Goal: Information Seeking & Learning: Learn about a topic

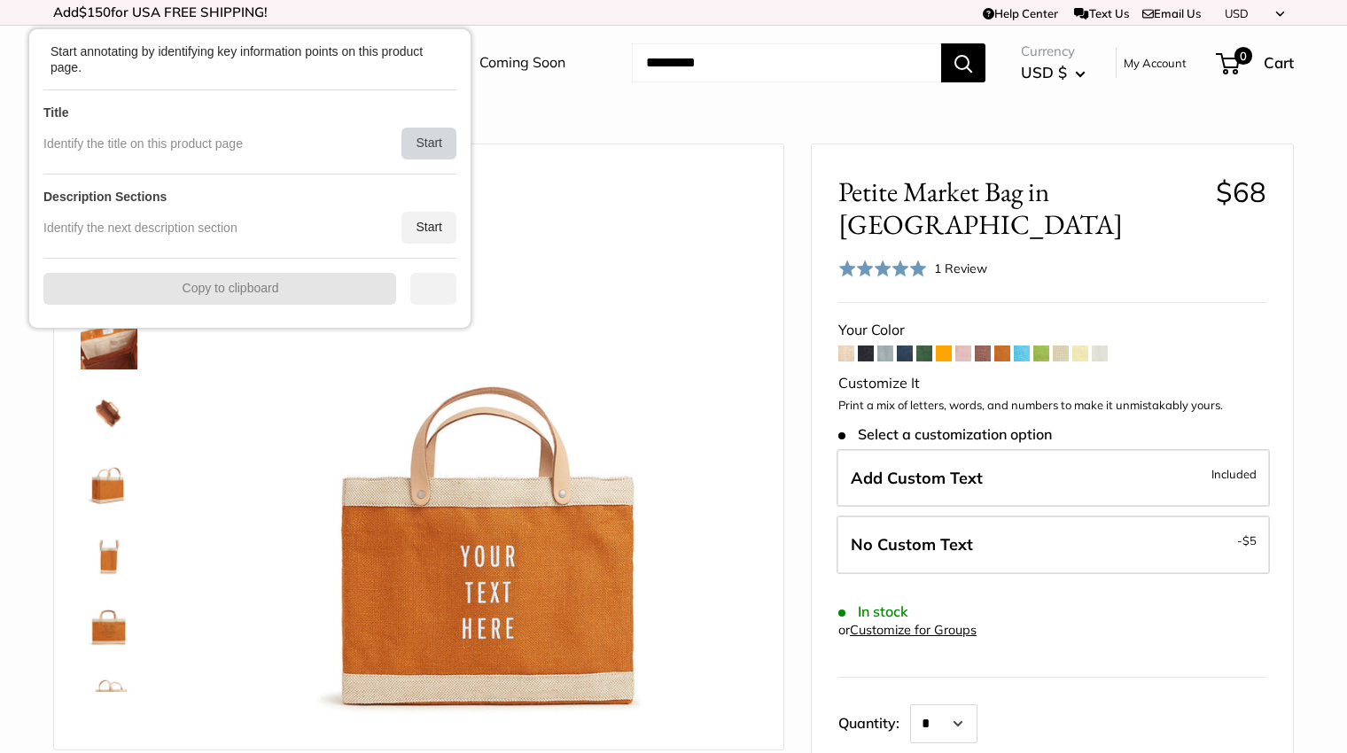
click at [434, 143] on div "Start" at bounding box center [428, 144] width 55 height 32
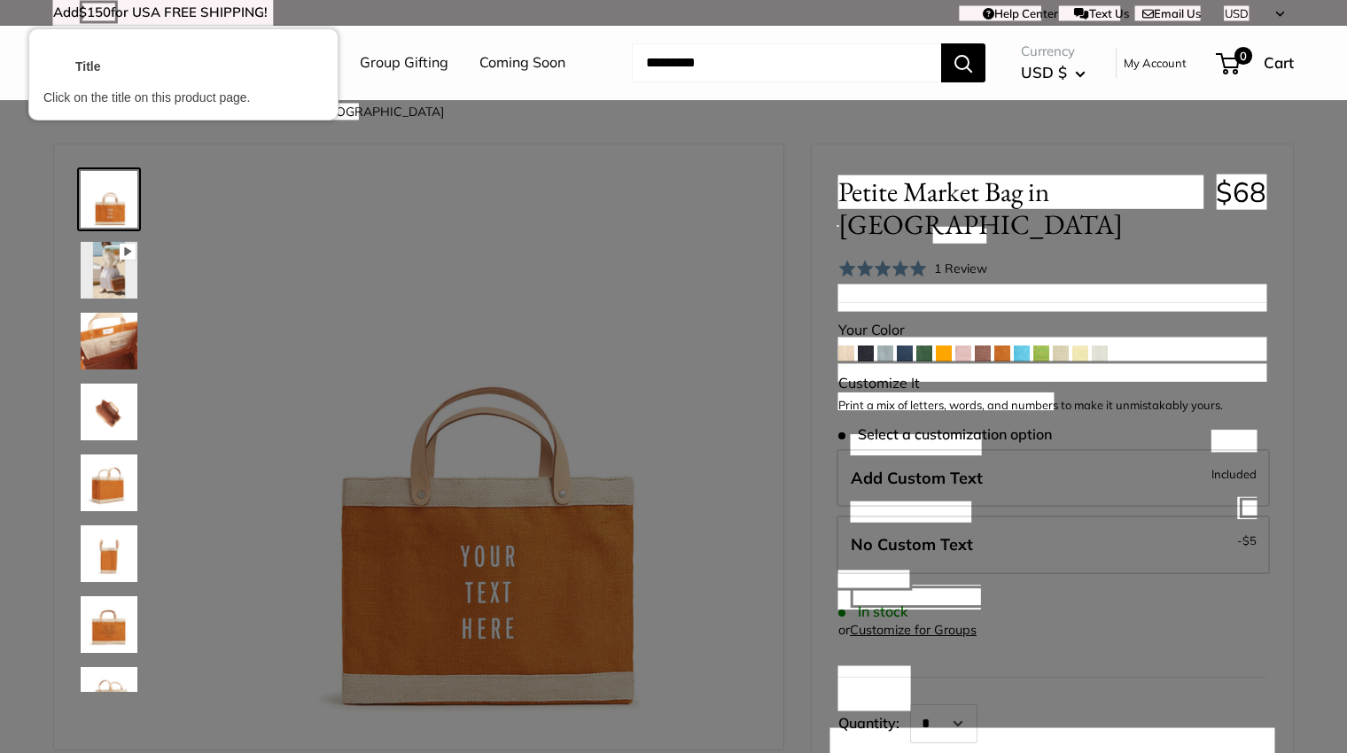
click at [995, 189] on div at bounding box center [1020, 192] width 369 height 36
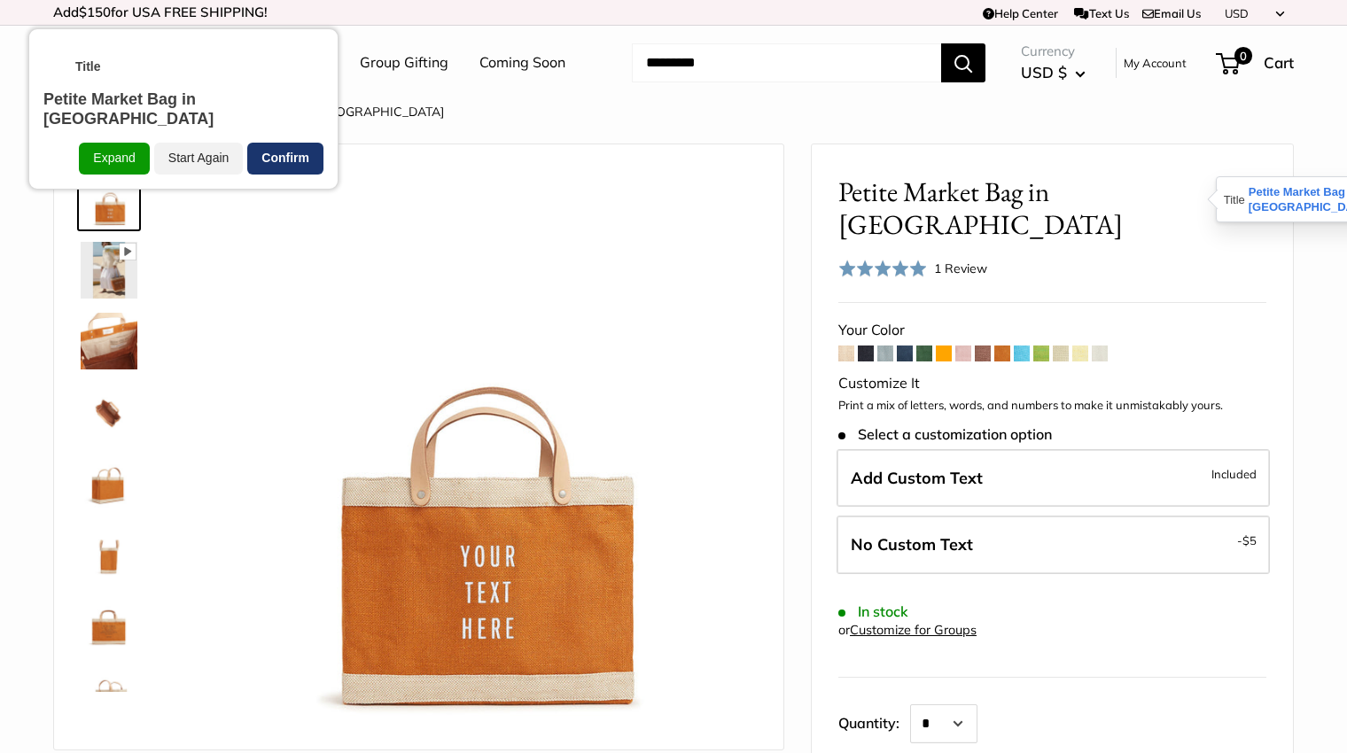
click at [293, 143] on div "Confirm" at bounding box center [285, 159] width 76 height 32
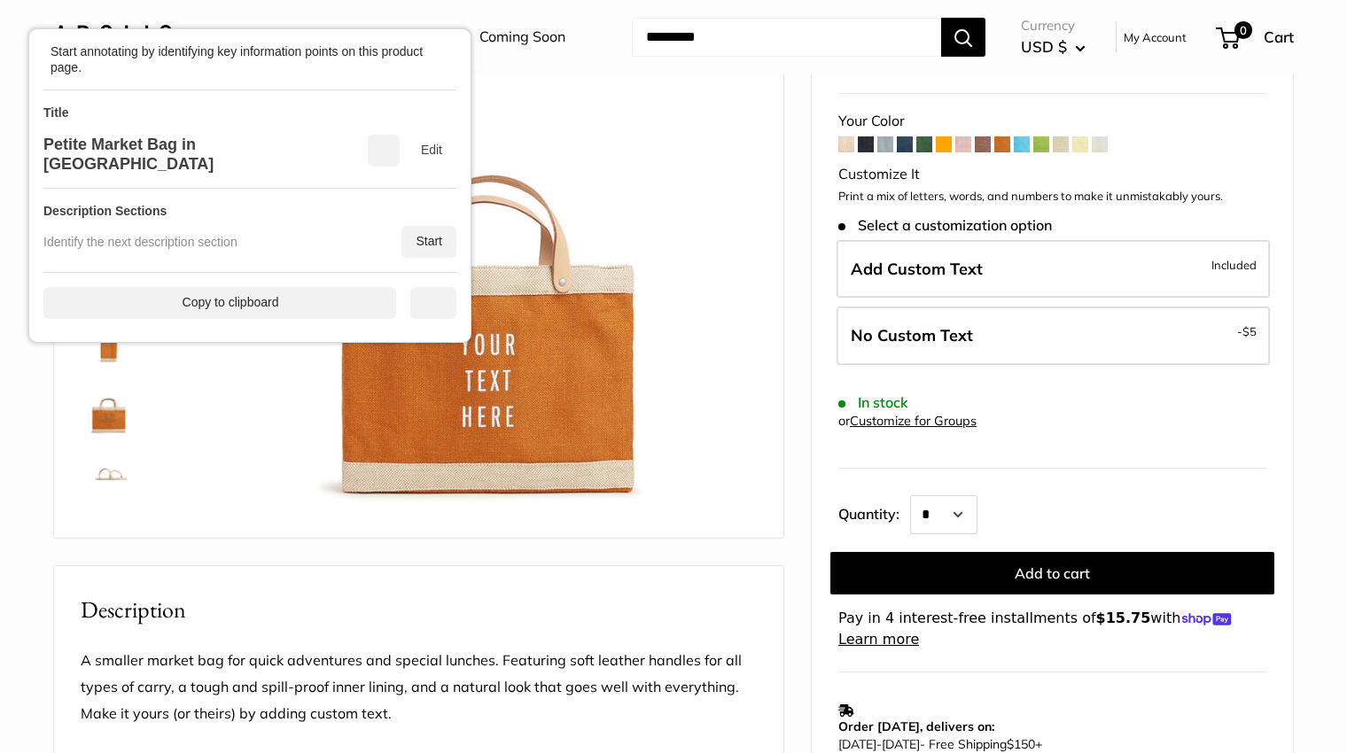
scroll to position [266, 0]
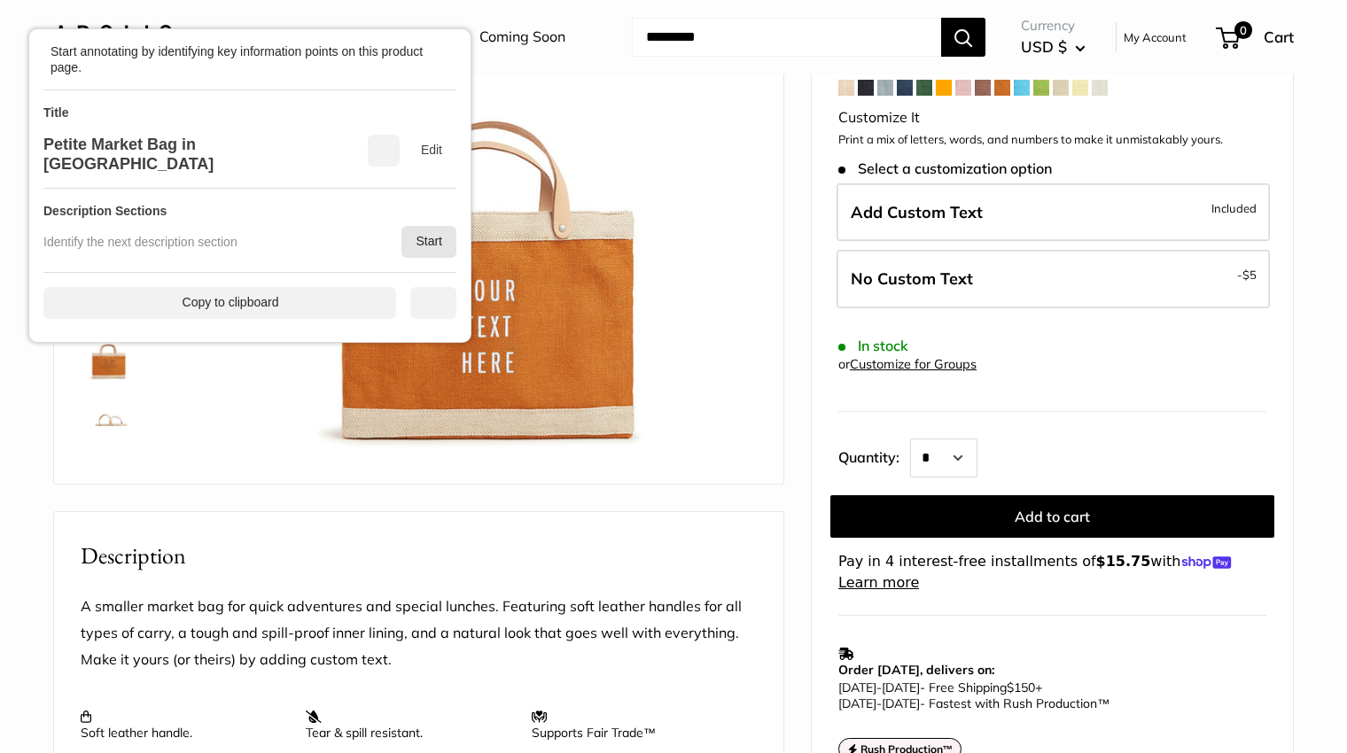
click at [418, 226] on div "Start" at bounding box center [428, 242] width 55 height 32
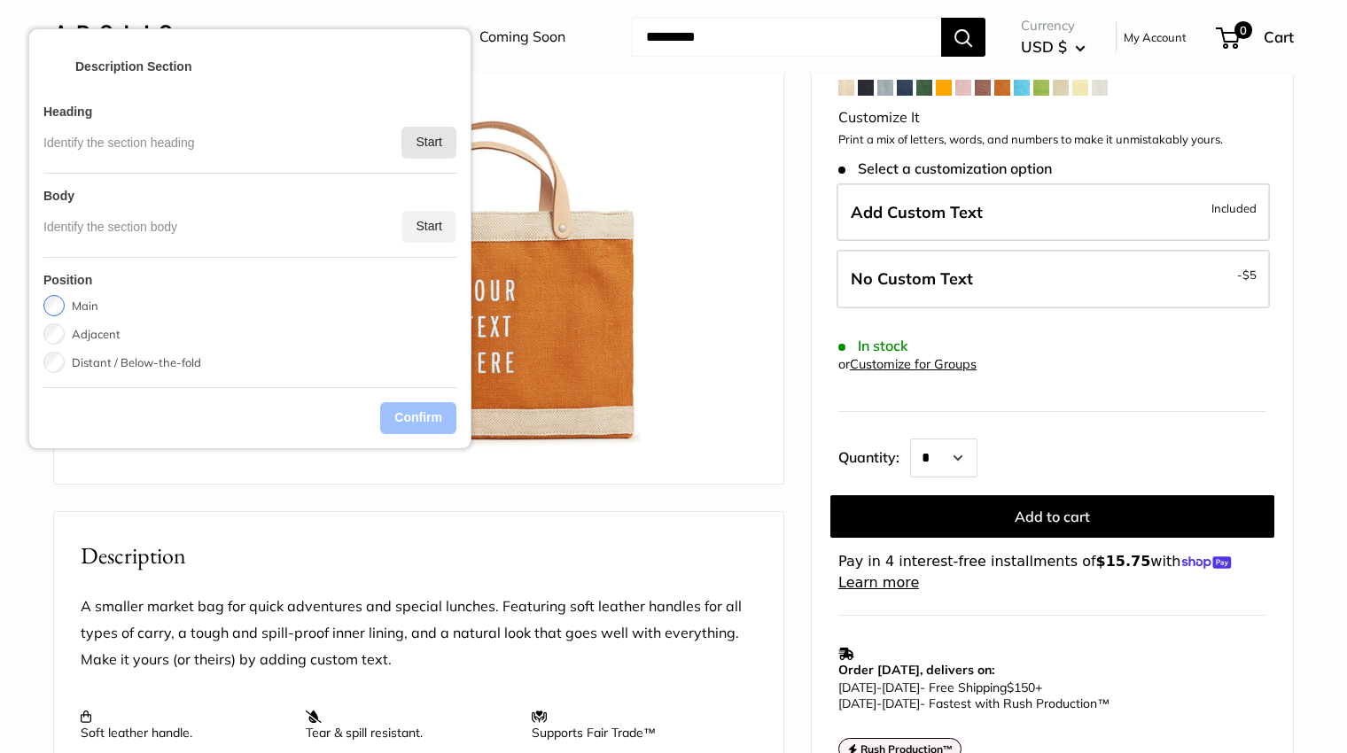
click at [417, 146] on div "Start" at bounding box center [428, 143] width 55 height 32
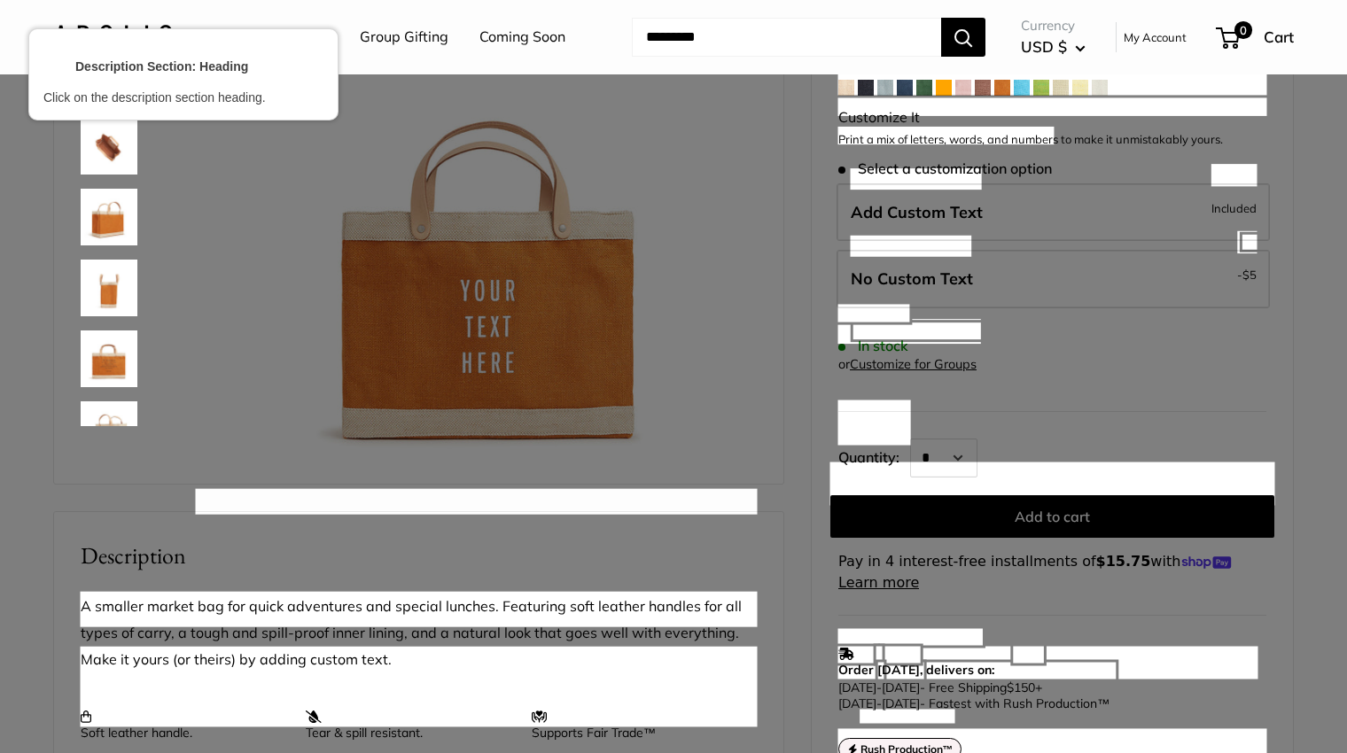
click at [165, 602] on div at bounding box center [419, 609] width 680 height 38
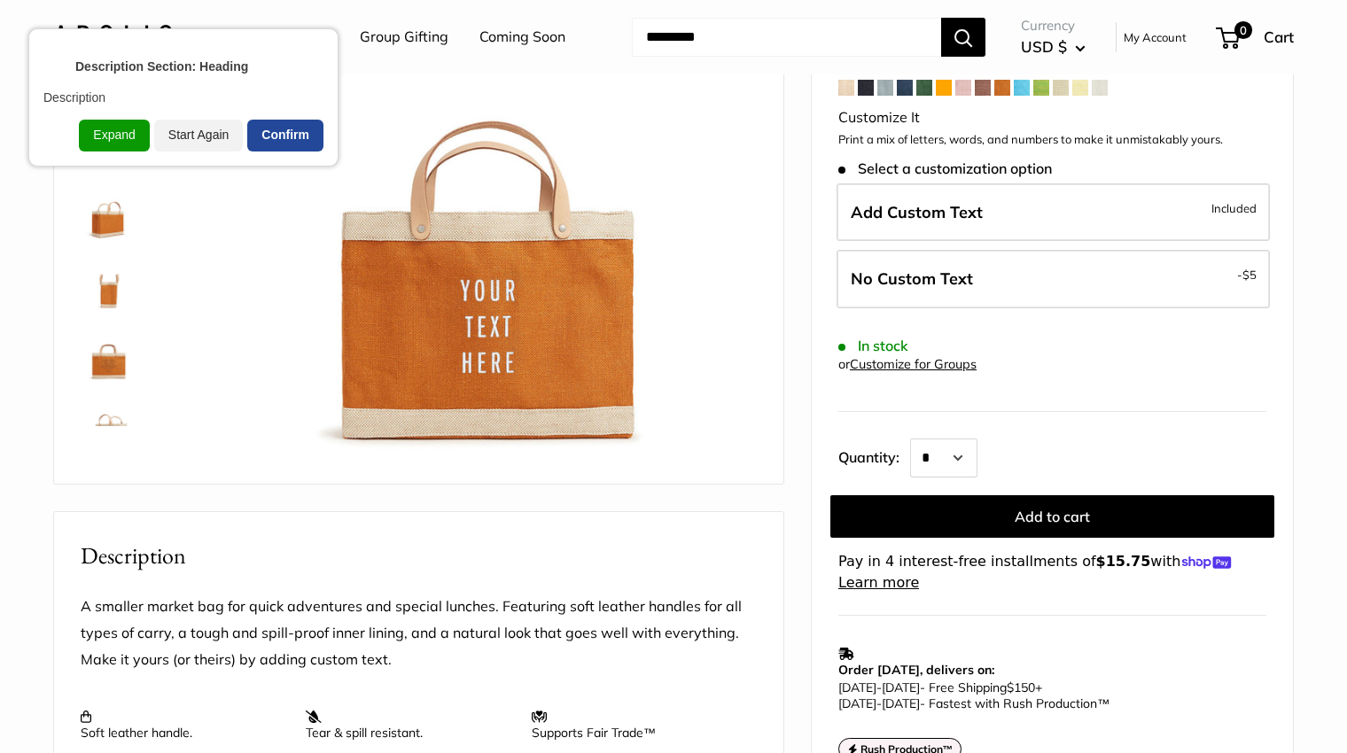
click at [286, 126] on div "Confirm" at bounding box center [285, 136] width 76 height 32
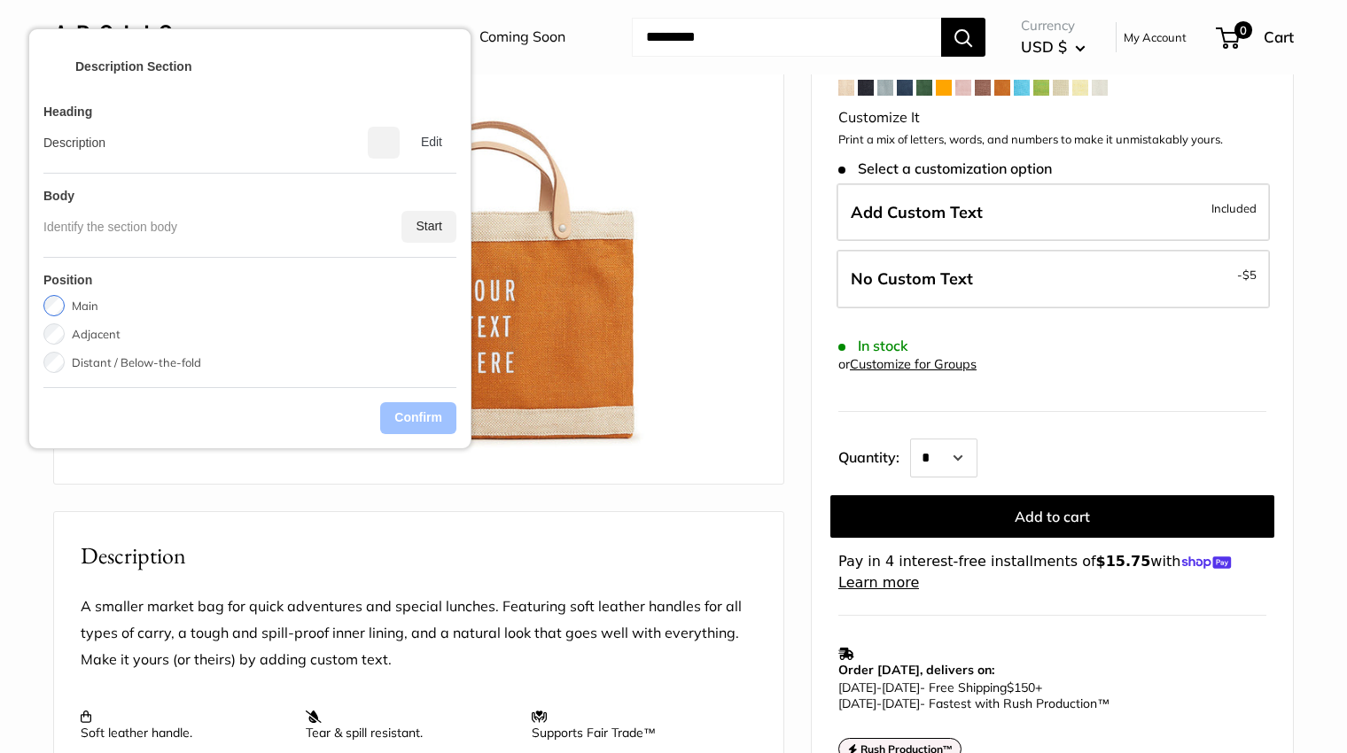
click at [454, 240] on div "Start" at bounding box center [428, 227] width 55 height 32
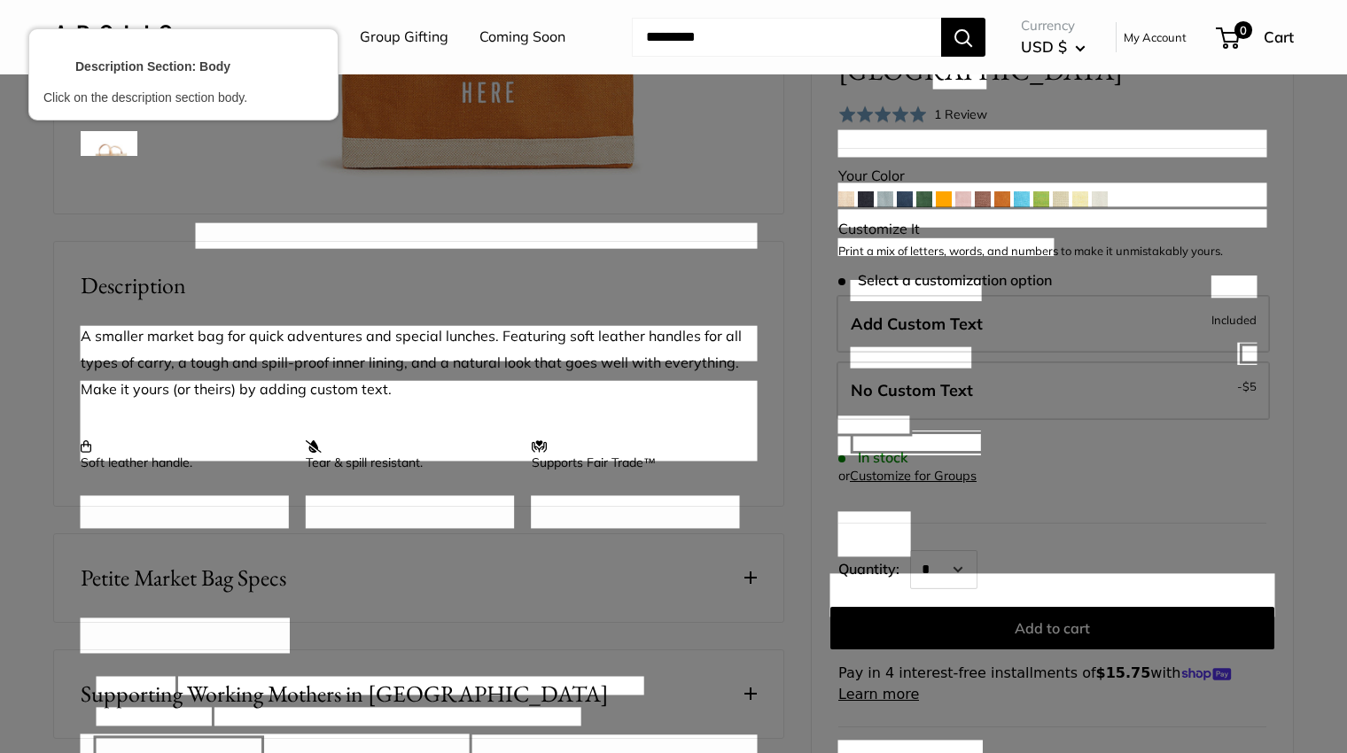
scroll to position [532, 0]
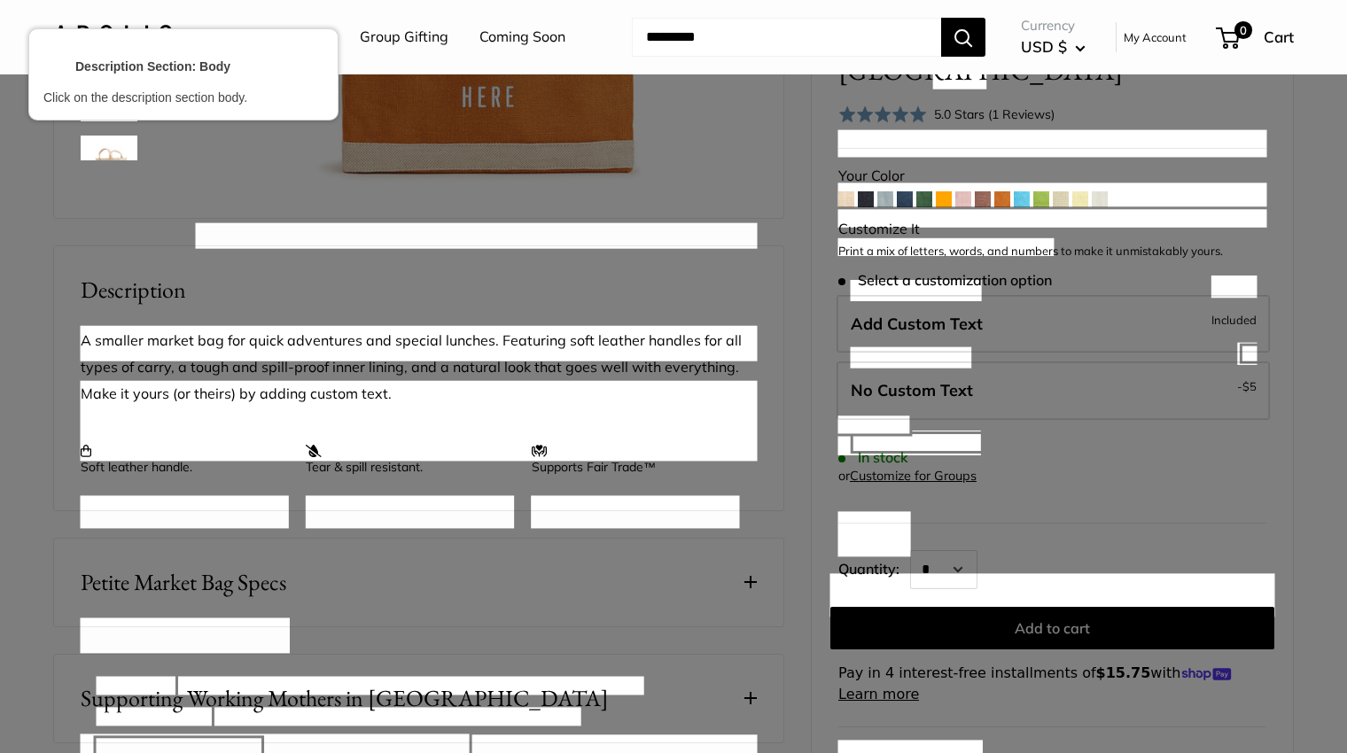
click at [221, 448] on div at bounding box center [419, 420] width 680 height 83
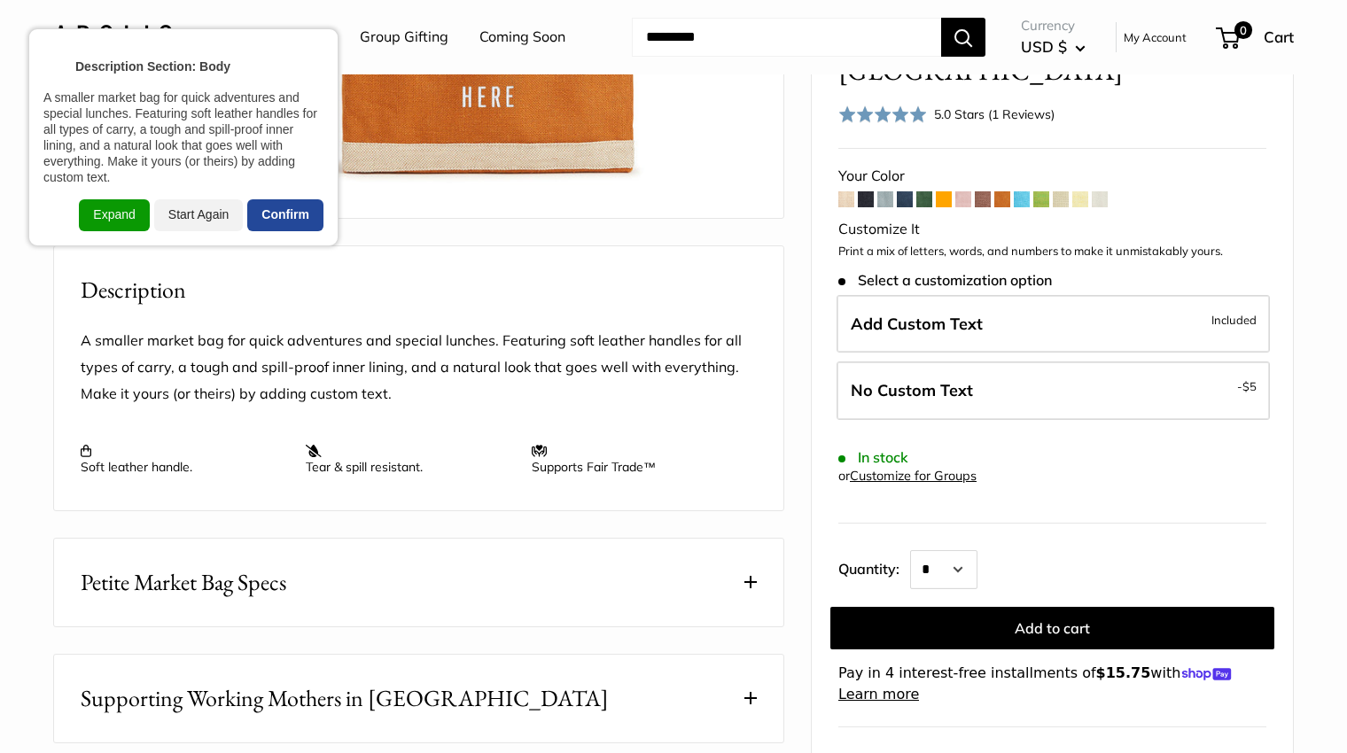
click at [293, 219] on div "Confirm" at bounding box center [285, 215] width 76 height 32
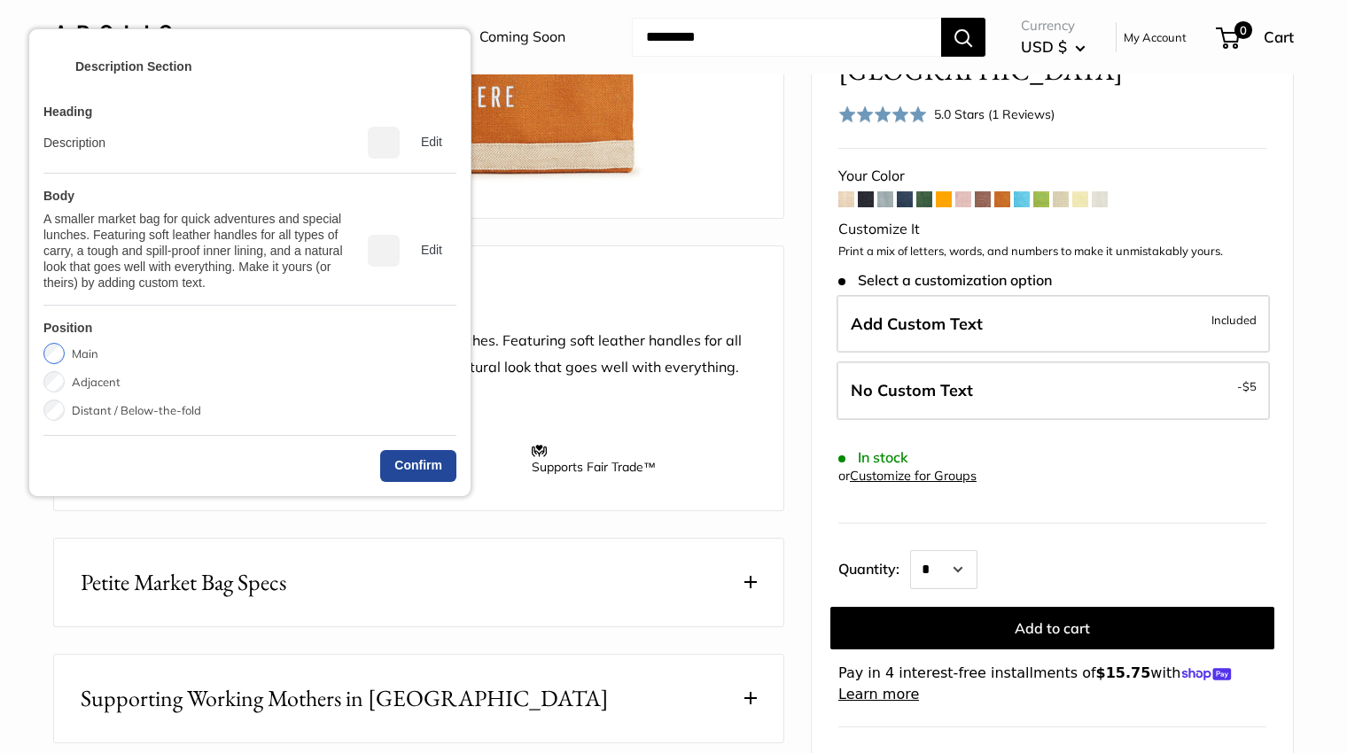
click at [426, 462] on div "Confirm" at bounding box center [418, 466] width 76 height 32
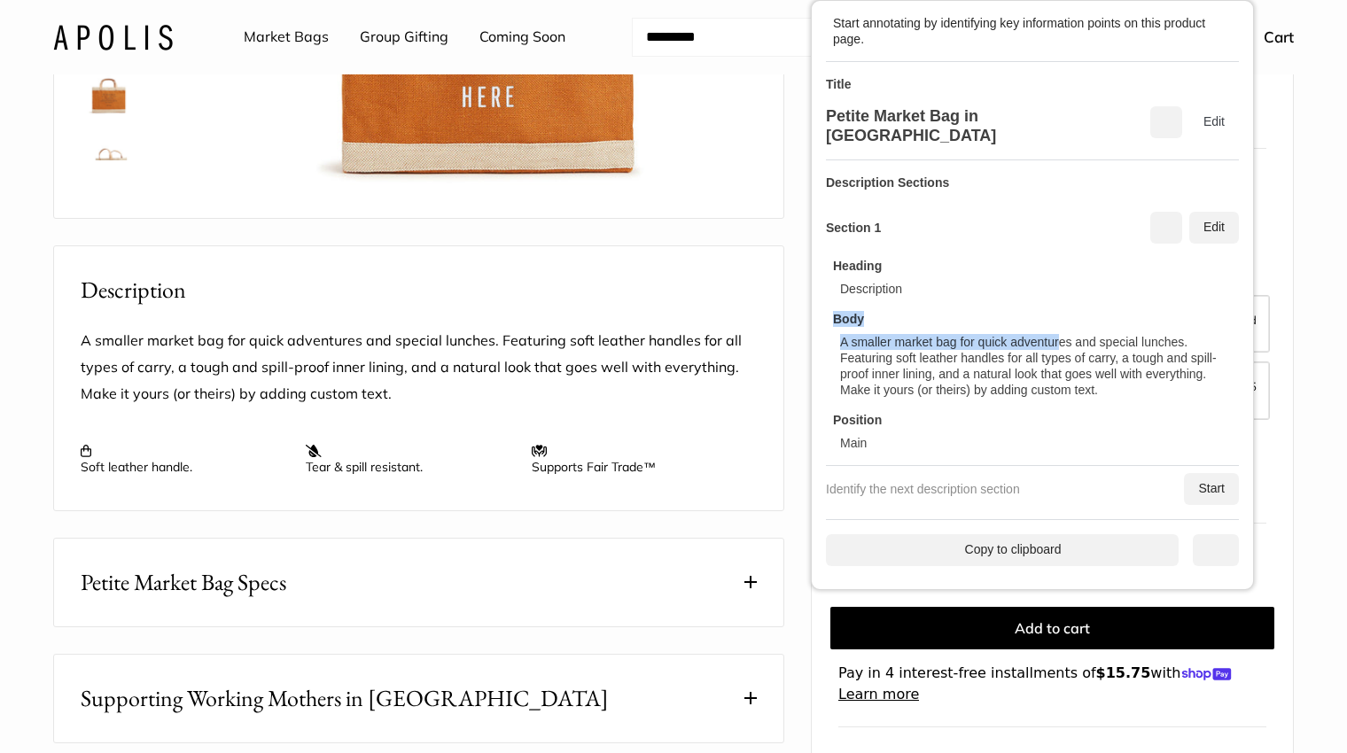
drag, startPoint x: 276, startPoint y: 358, endPoint x: 1059, endPoint y: 238, distance: 791.4
click at [1059, 244] on div "Heading Description Body A smaller market bag for quick adventures and special …" at bounding box center [1032, 347] width 413 height 207
drag, startPoint x: 1216, startPoint y: 475, endPoint x: 688, endPoint y: 322, distance: 549.6
click at [1215, 475] on div "Start" at bounding box center [1211, 489] width 55 height 32
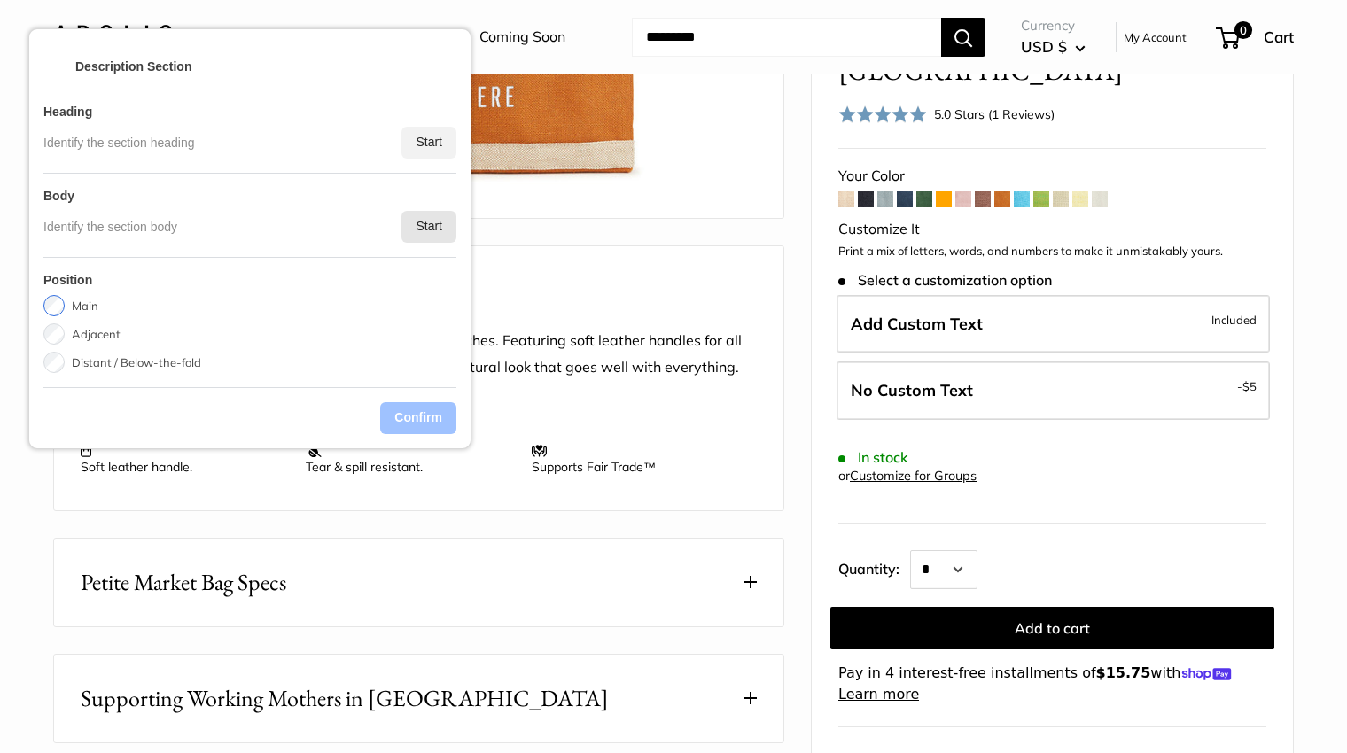
click at [437, 227] on div "Start" at bounding box center [428, 227] width 55 height 32
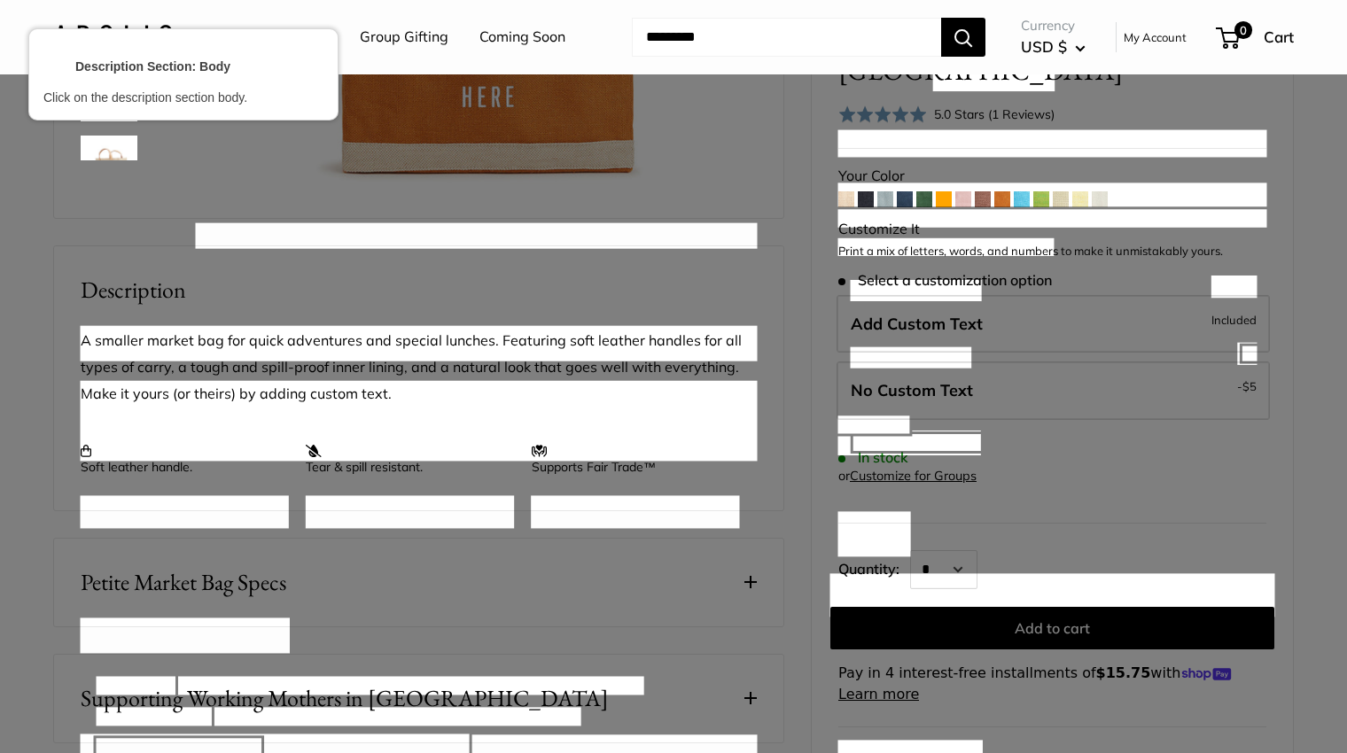
click at [361, 515] on div at bounding box center [409, 511] width 211 height 35
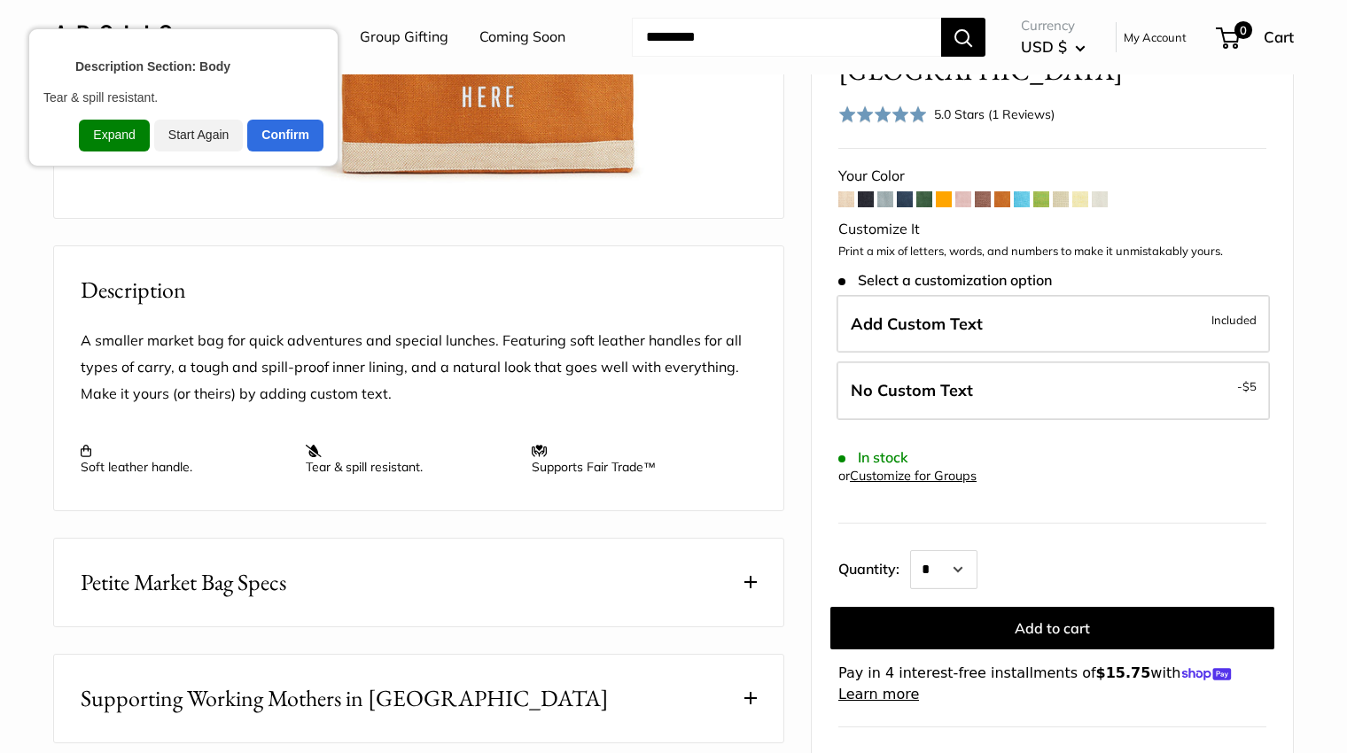
click at [111, 139] on div "Expand" at bounding box center [114, 136] width 70 height 32
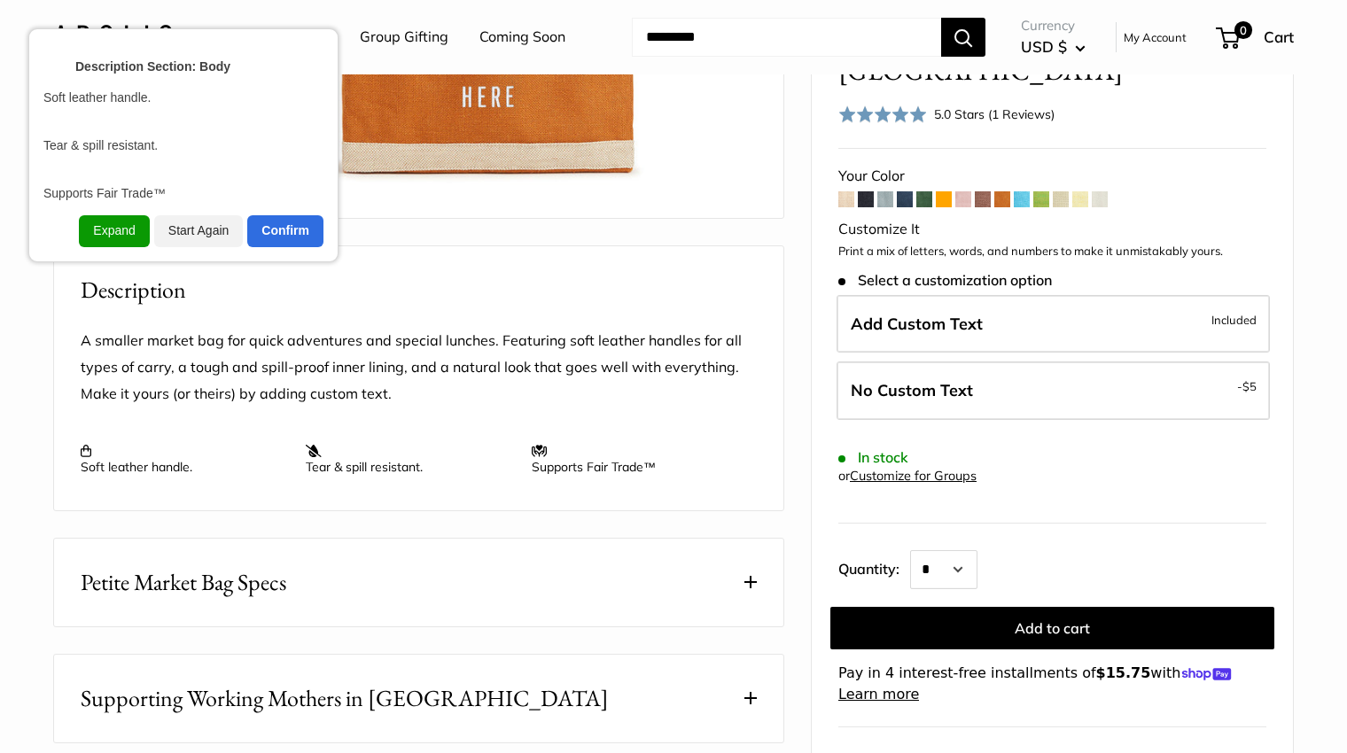
click at [270, 226] on div "Confirm" at bounding box center [285, 231] width 76 height 32
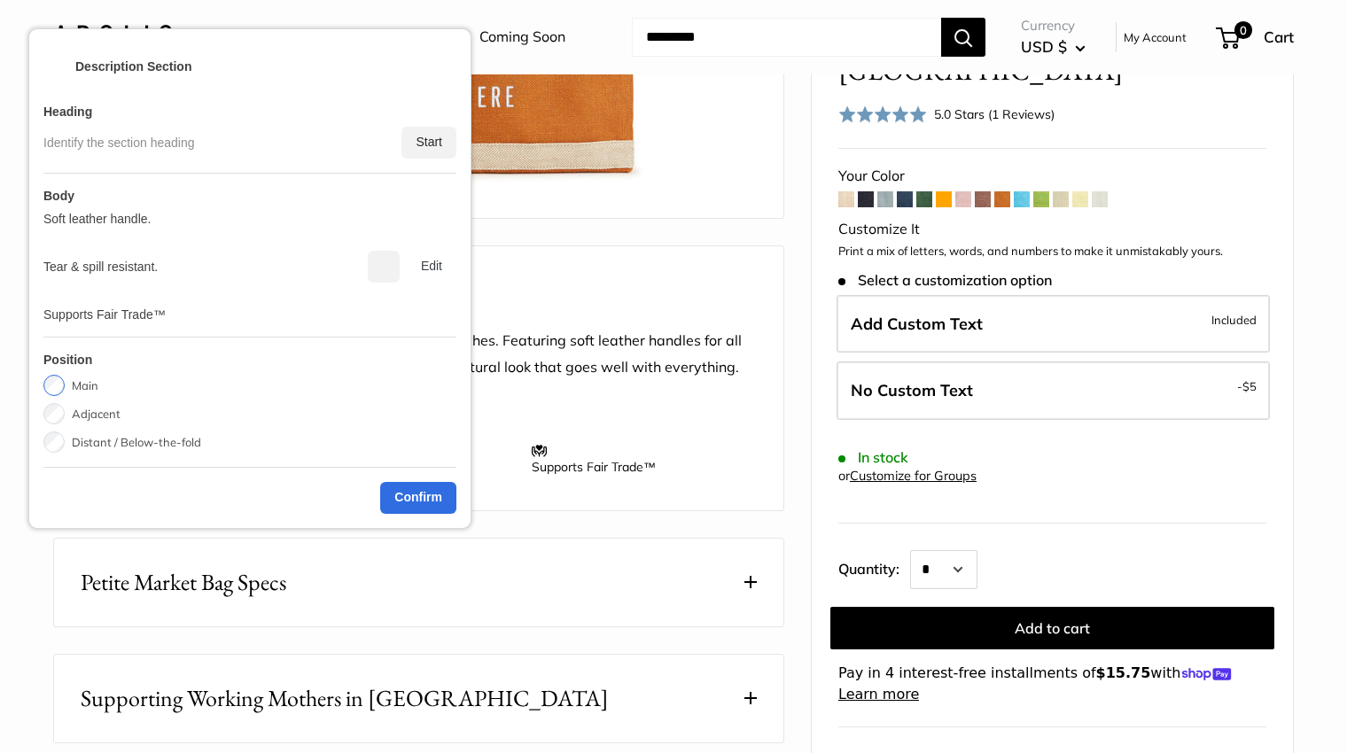
drag, startPoint x: 86, startPoint y: 415, endPoint x: 330, endPoint y: 477, distance: 252.3
click at [86, 414] on label "Adjacent" at bounding box center [96, 413] width 49 height 21
drag, startPoint x: 431, startPoint y: 489, endPoint x: 477, endPoint y: 458, distance: 55.5
click at [428, 489] on div "Confirm" at bounding box center [418, 497] width 76 height 32
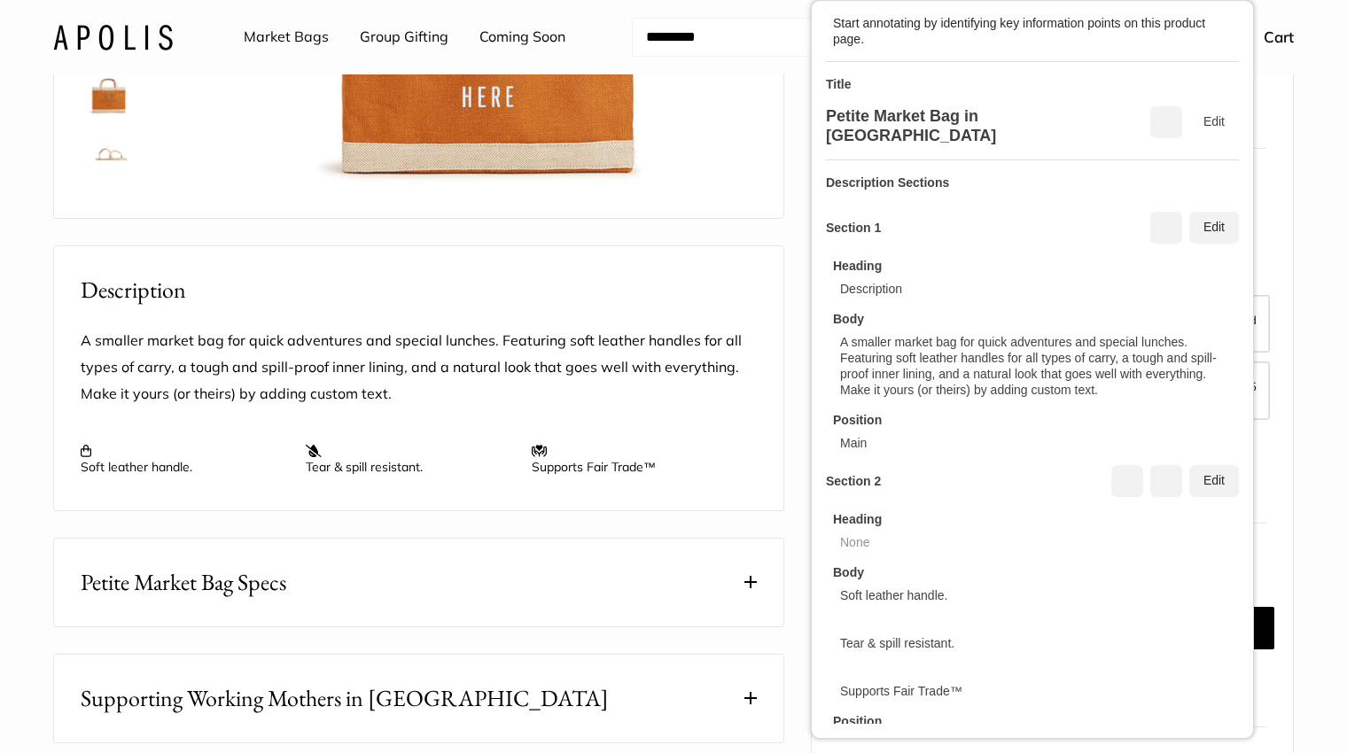
scroll to position [0, 0]
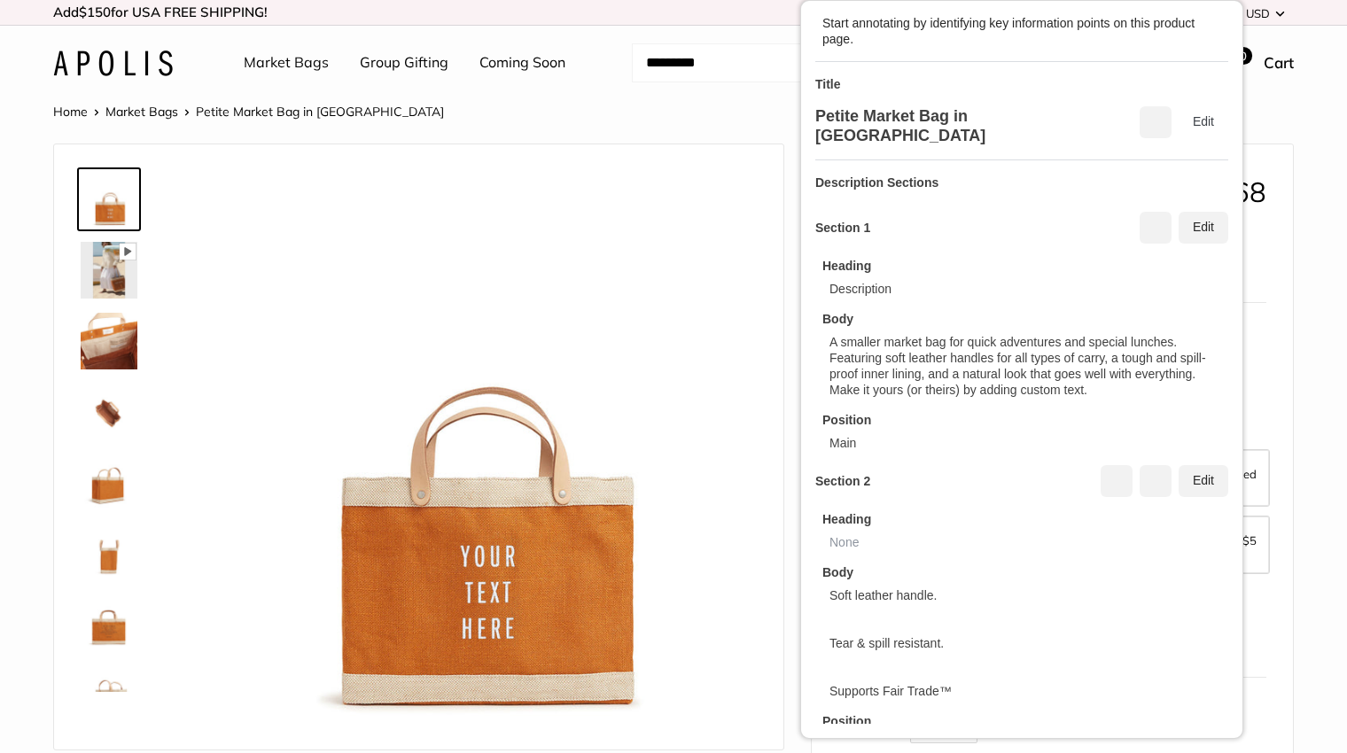
drag, startPoint x: 1140, startPoint y: 365, endPoint x: 1130, endPoint y: 363, distance: 10.8
click at [1130, 363] on div "A smaller market bag for quick adventures and special lunches. Featuring soft l…" at bounding box center [1025, 366] width 392 height 64
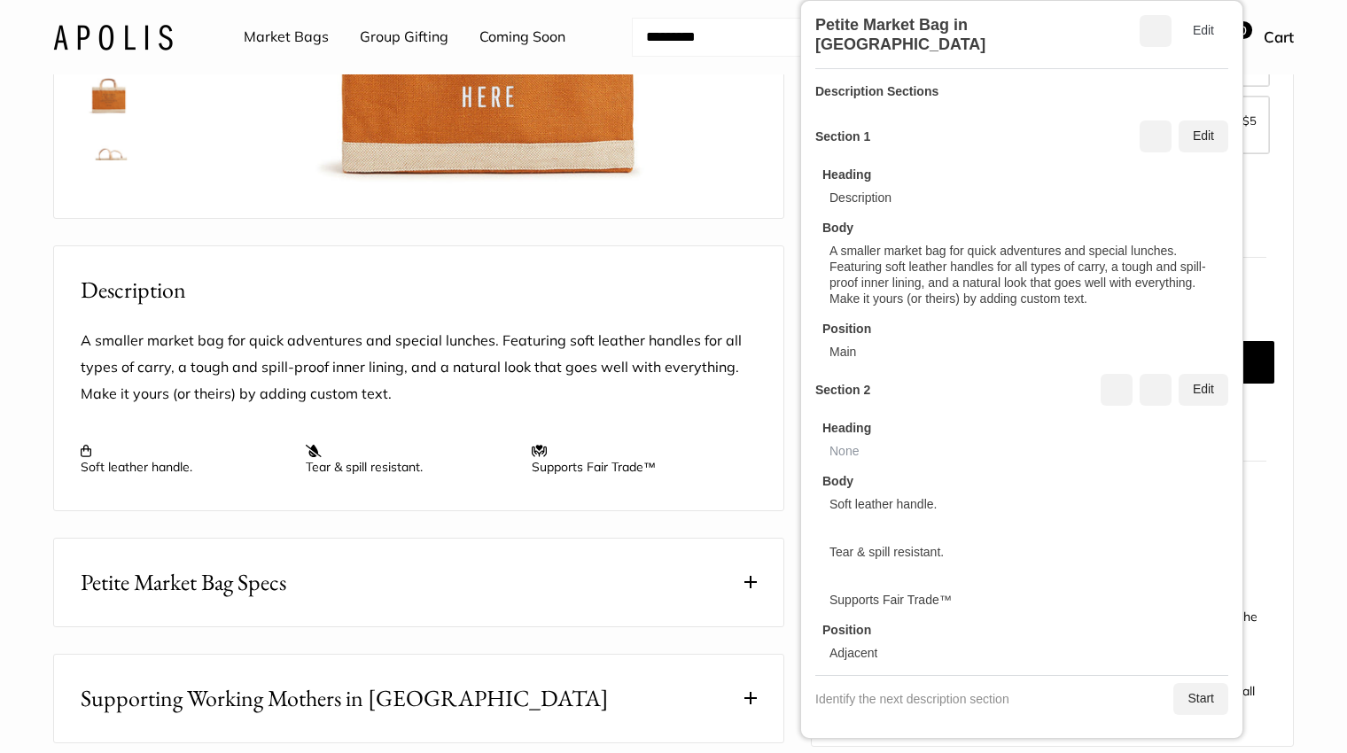
scroll to position [133, 0]
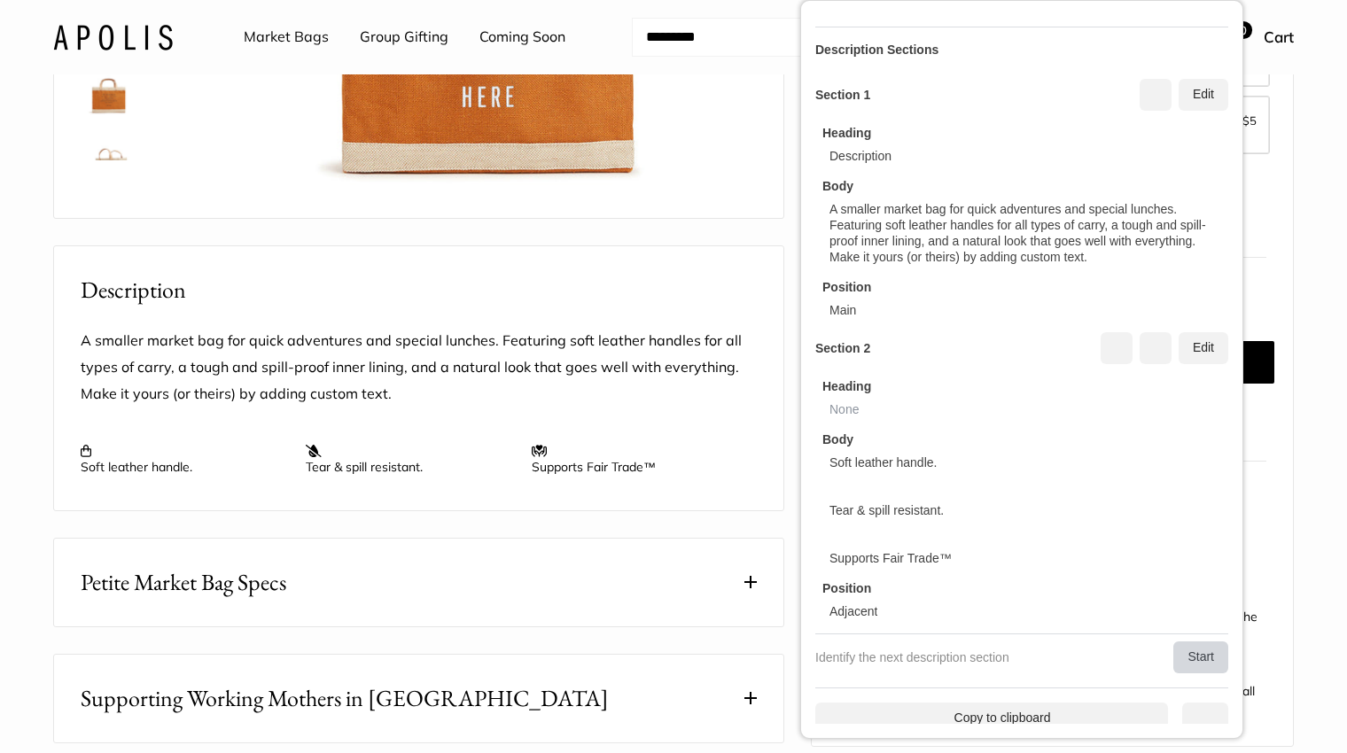
click at [1191, 642] on div "Start" at bounding box center [1200, 657] width 55 height 32
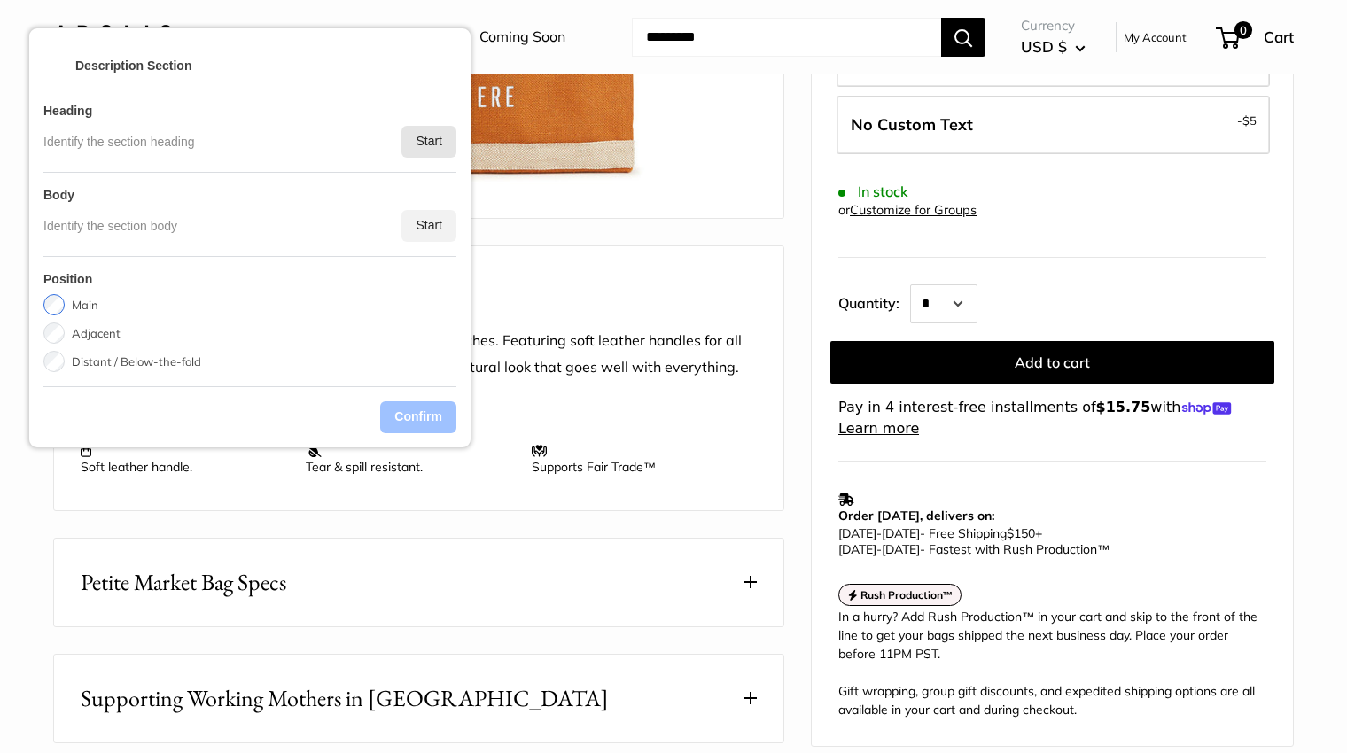
click at [433, 147] on div "Start" at bounding box center [428, 142] width 55 height 32
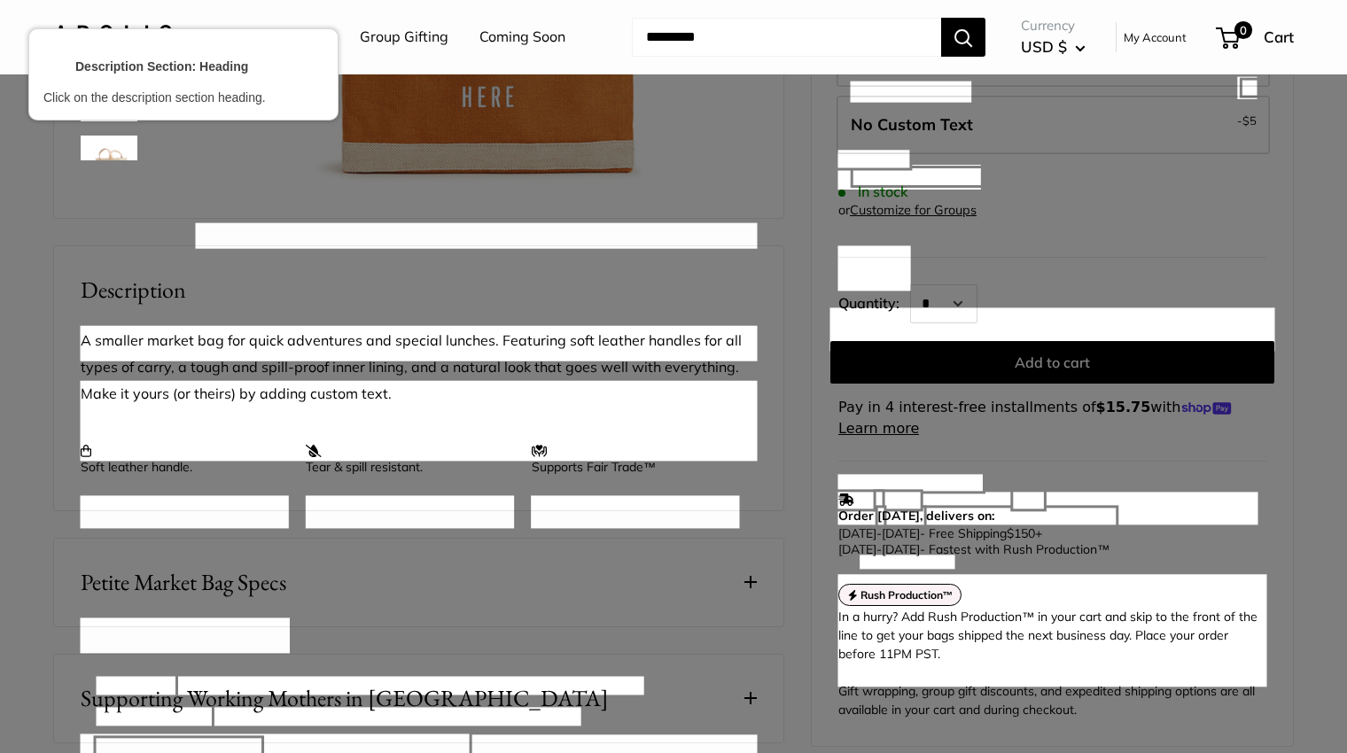
click at [157, 629] on div at bounding box center [185, 636] width 212 height 38
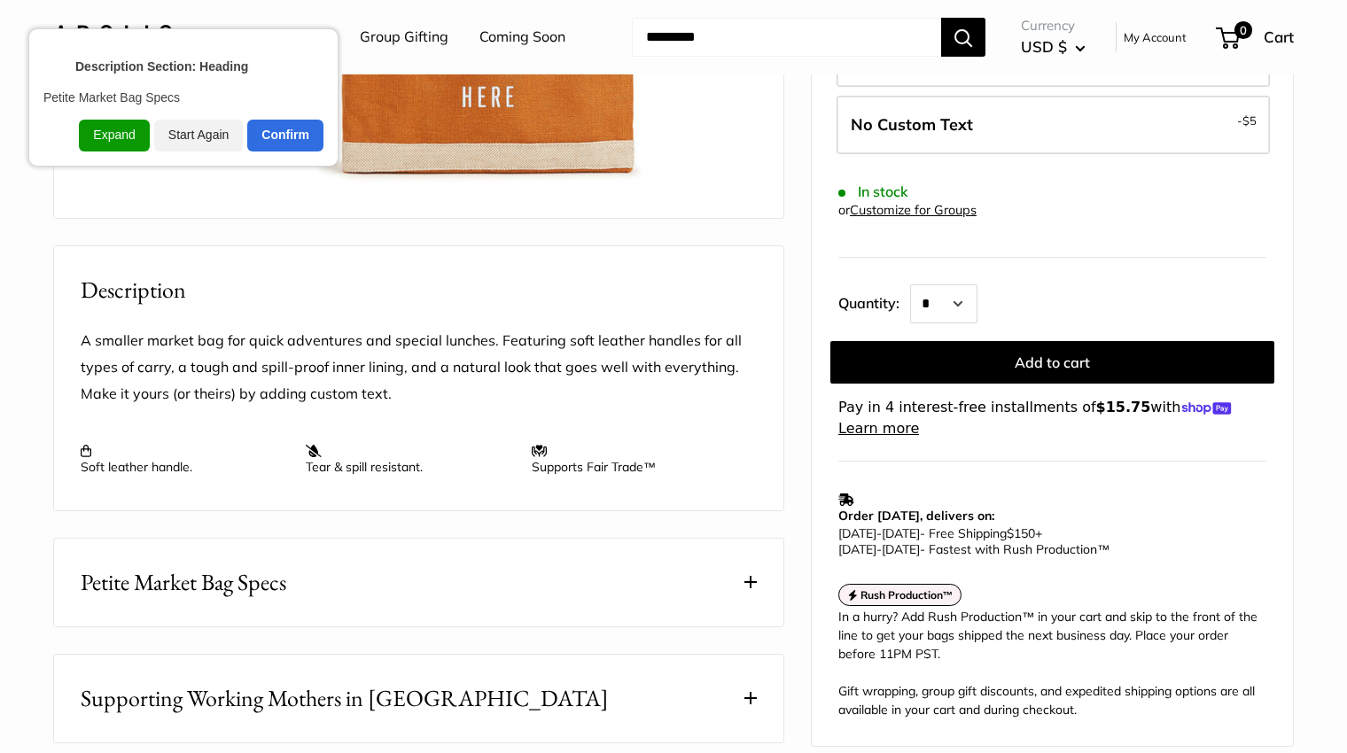
click at [157, 600] on span "Petite Market Bag Specs" at bounding box center [184, 582] width 206 height 35
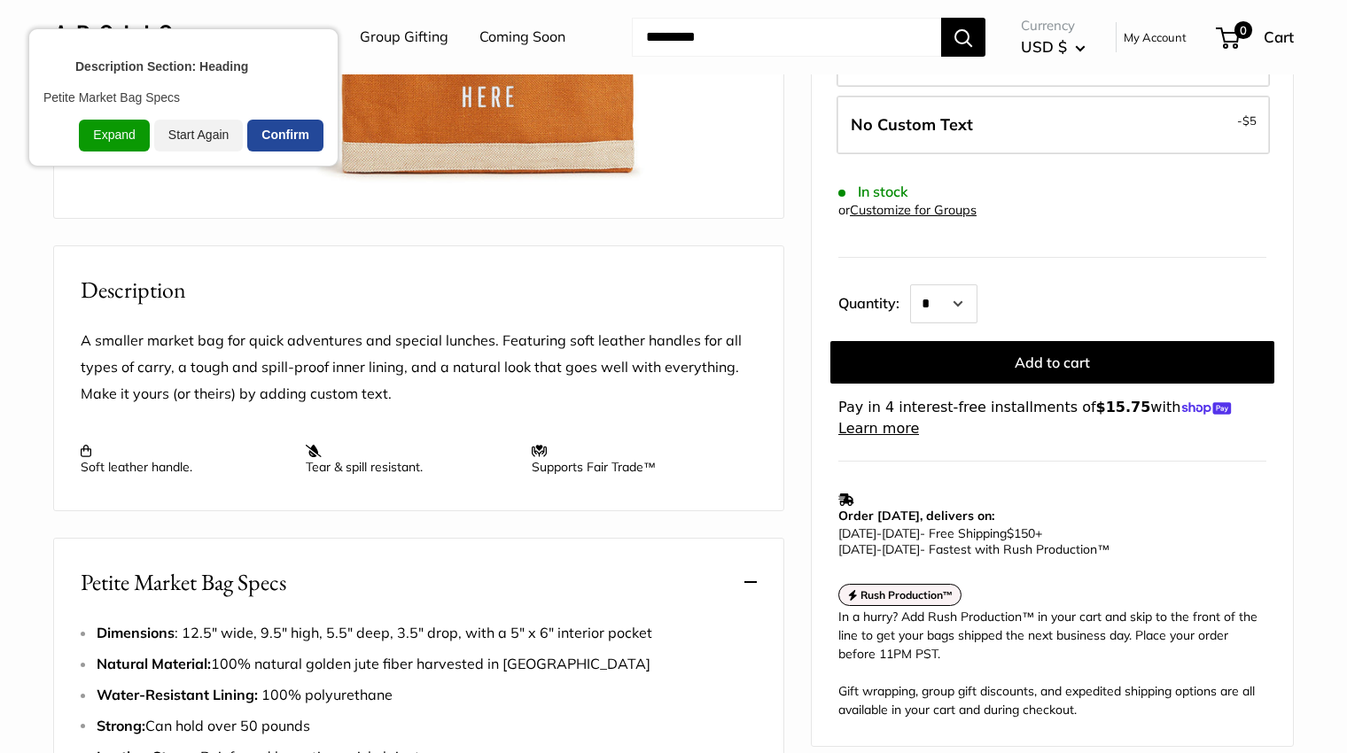
click at [275, 141] on div "Confirm" at bounding box center [285, 136] width 76 height 32
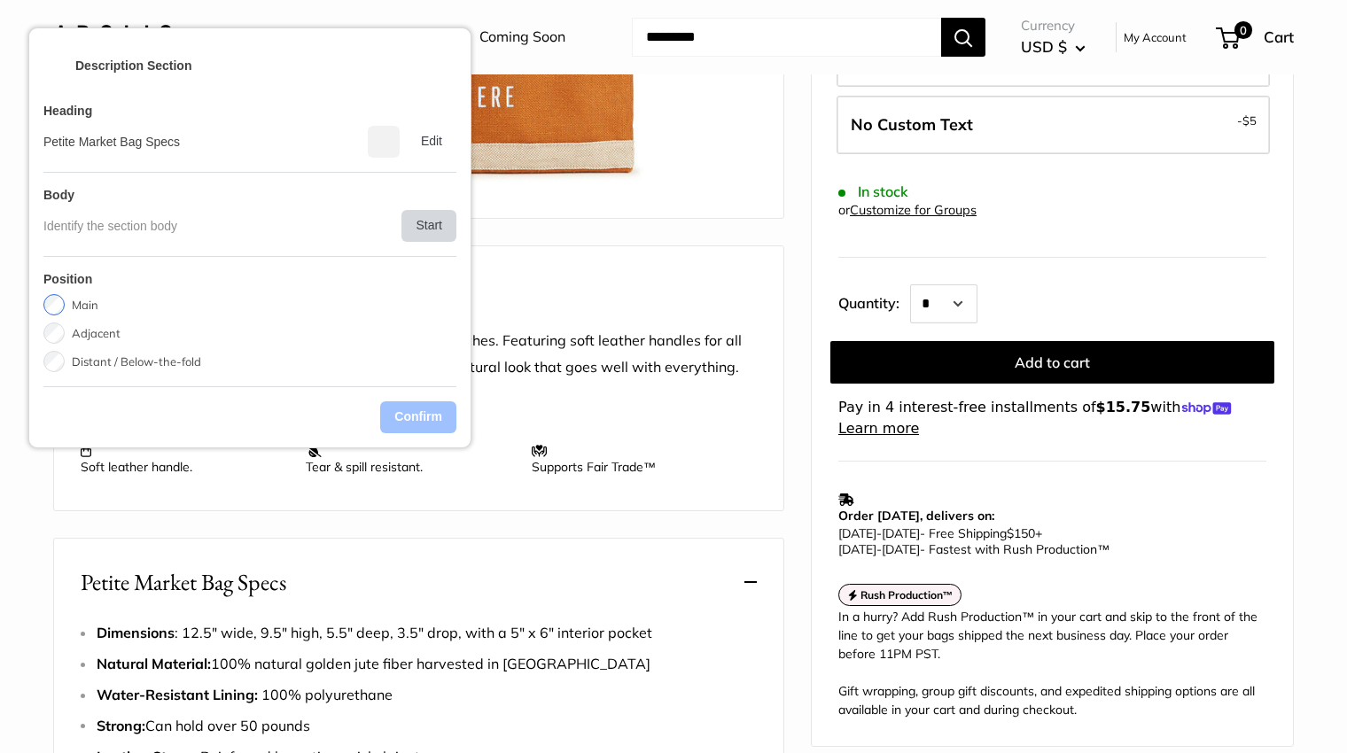
click at [426, 229] on div "Start" at bounding box center [428, 226] width 55 height 32
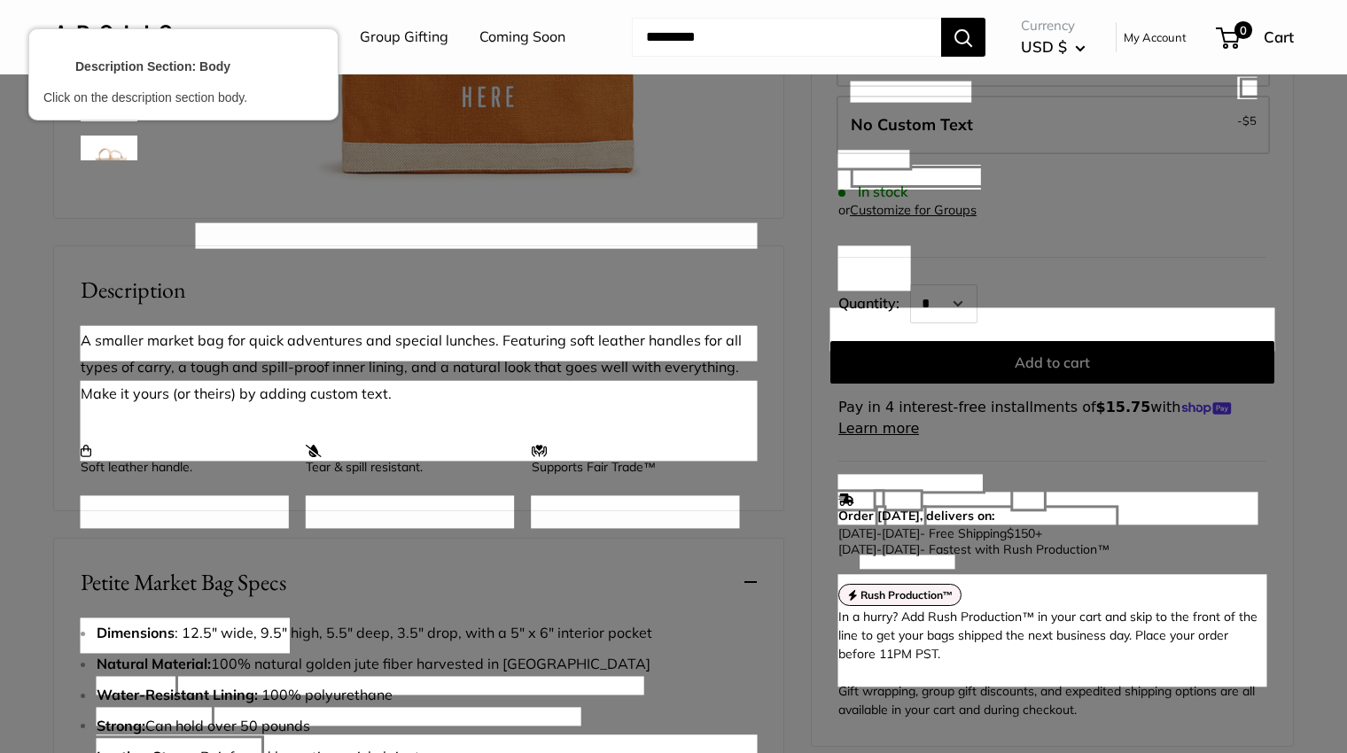
scroll to position [1063, 0]
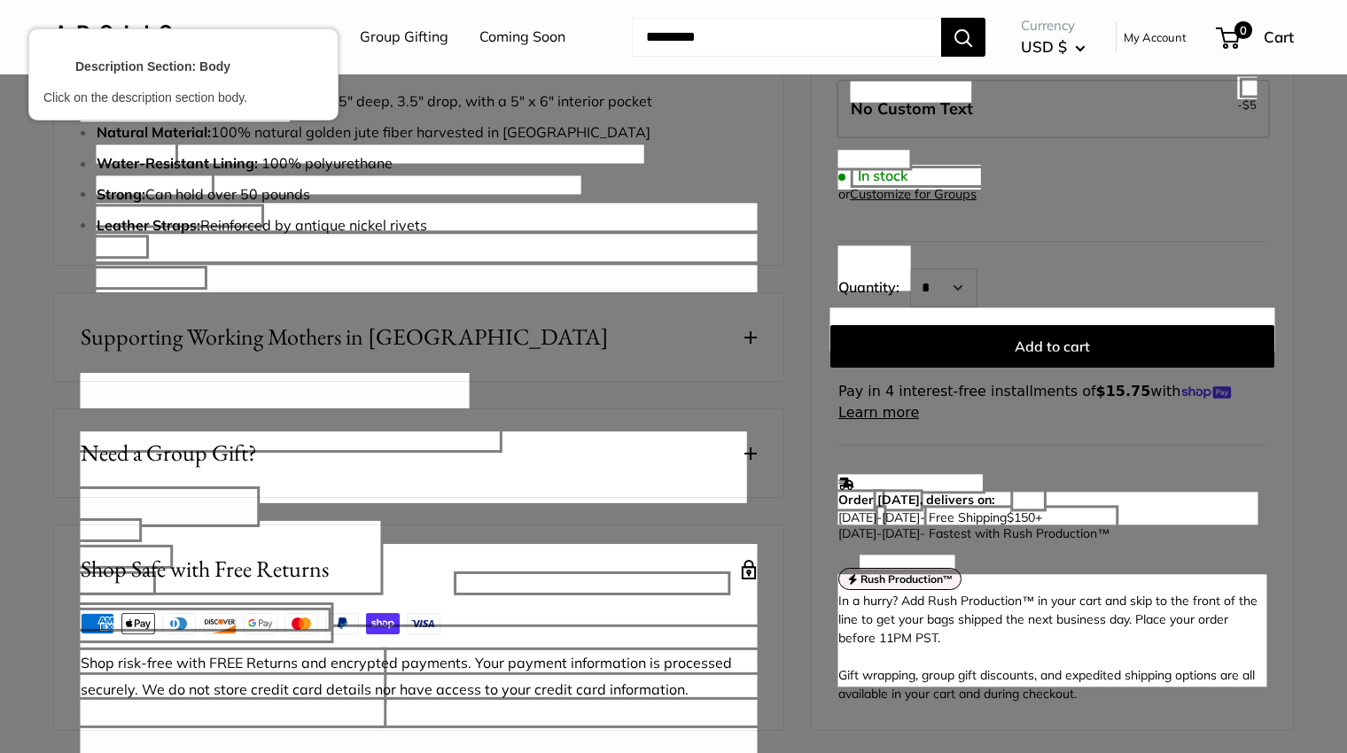
click at [557, 134] on div at bounding box center [673, 376] width 1347 height 753
click at [556, 159] on div at bounding box center [370, 154] width 550 height 21
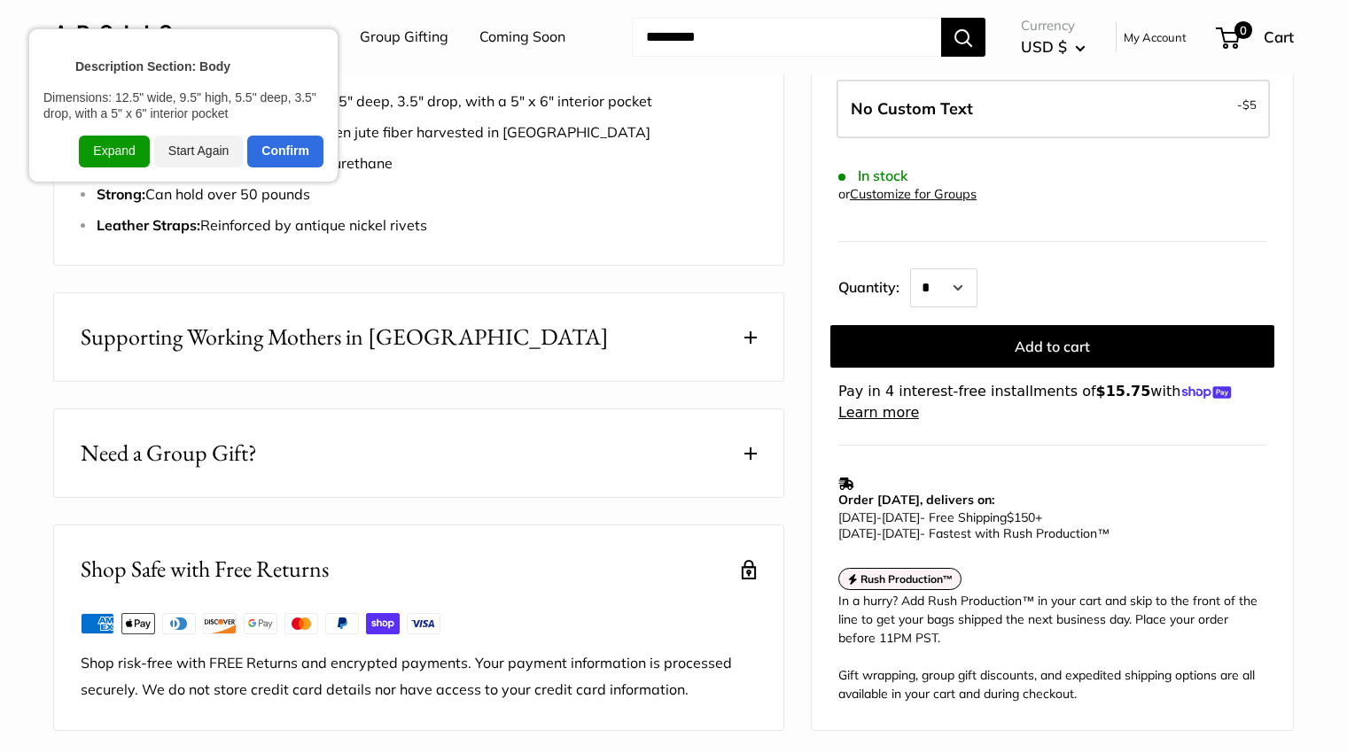
click at [122, 144] on div "Expand" at bounding box center [114, 152] width 70 height 32
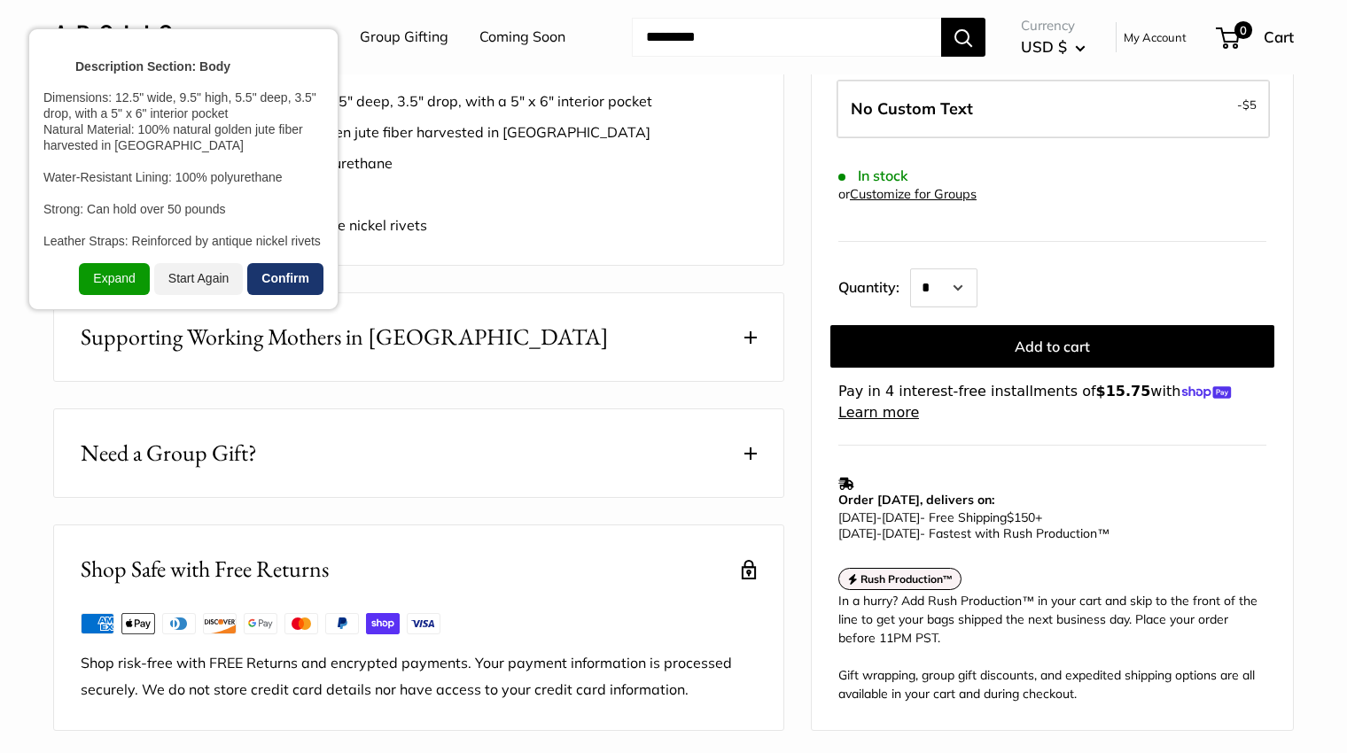
click at [307, 283] on div "Confirm" at bounding box center [285, 279] width 76 height 32
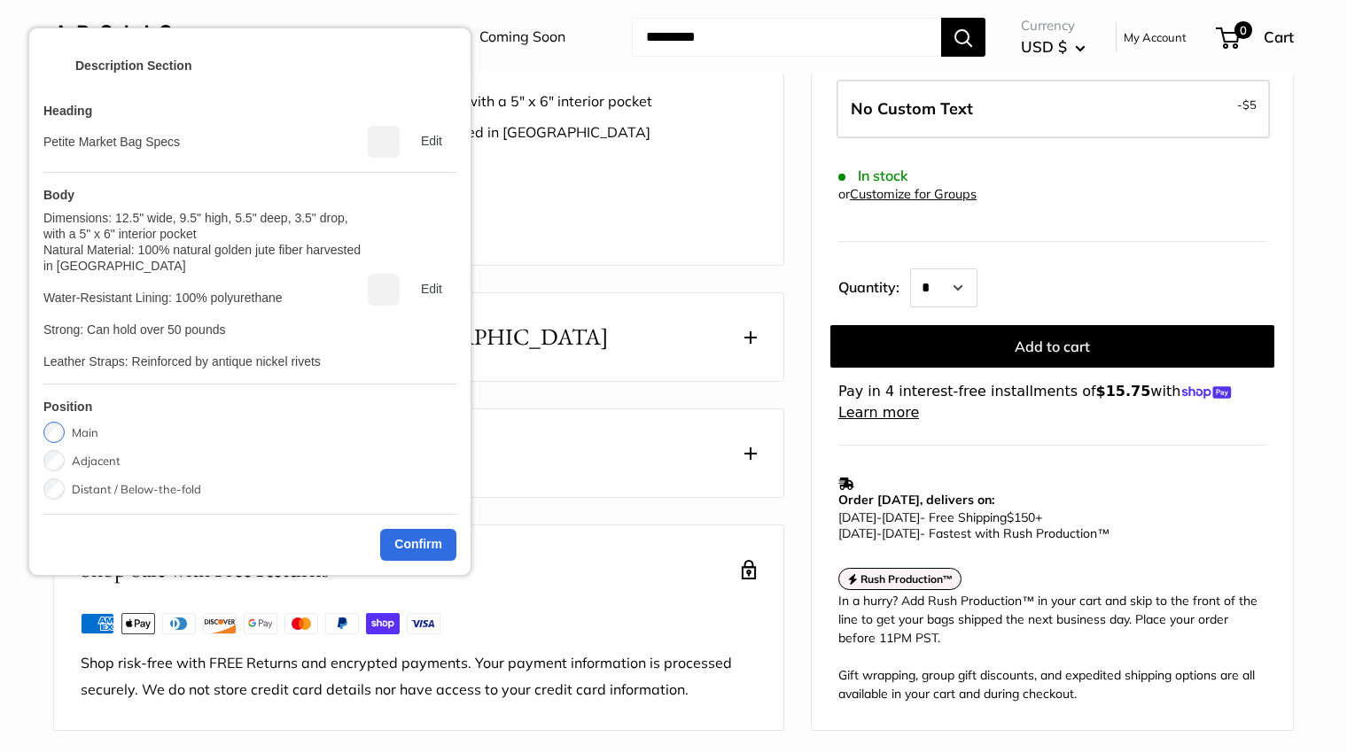
click at [105, 456] on label "Adjacent" at bounding box center [96, 460] width 49 height 21
click at [437, 534] on div "Confirm" at bounding box center [418, 545] width 76 height 32
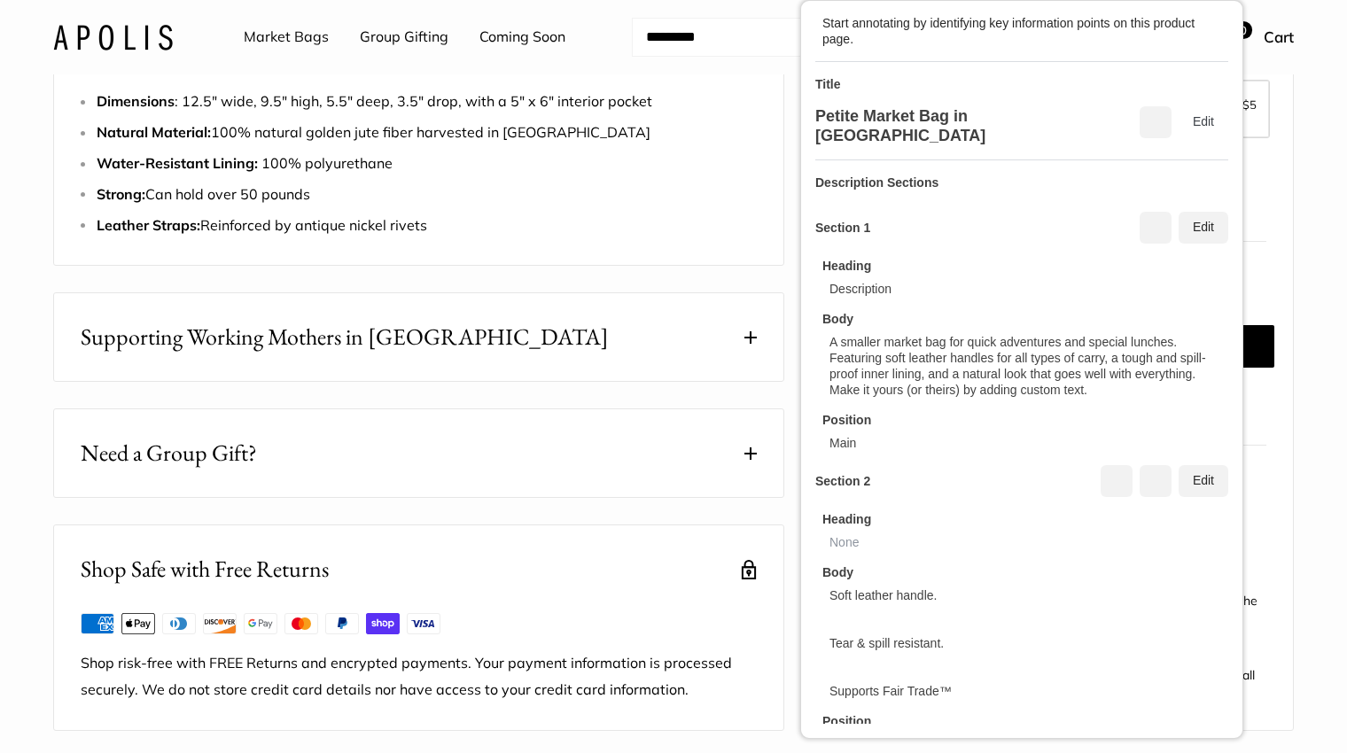
click at [345, 354] on button "Supporting Working Mothers in [GEOGRAPHIC_DATA]" at bounding box center [418, 337] width 729 height 88
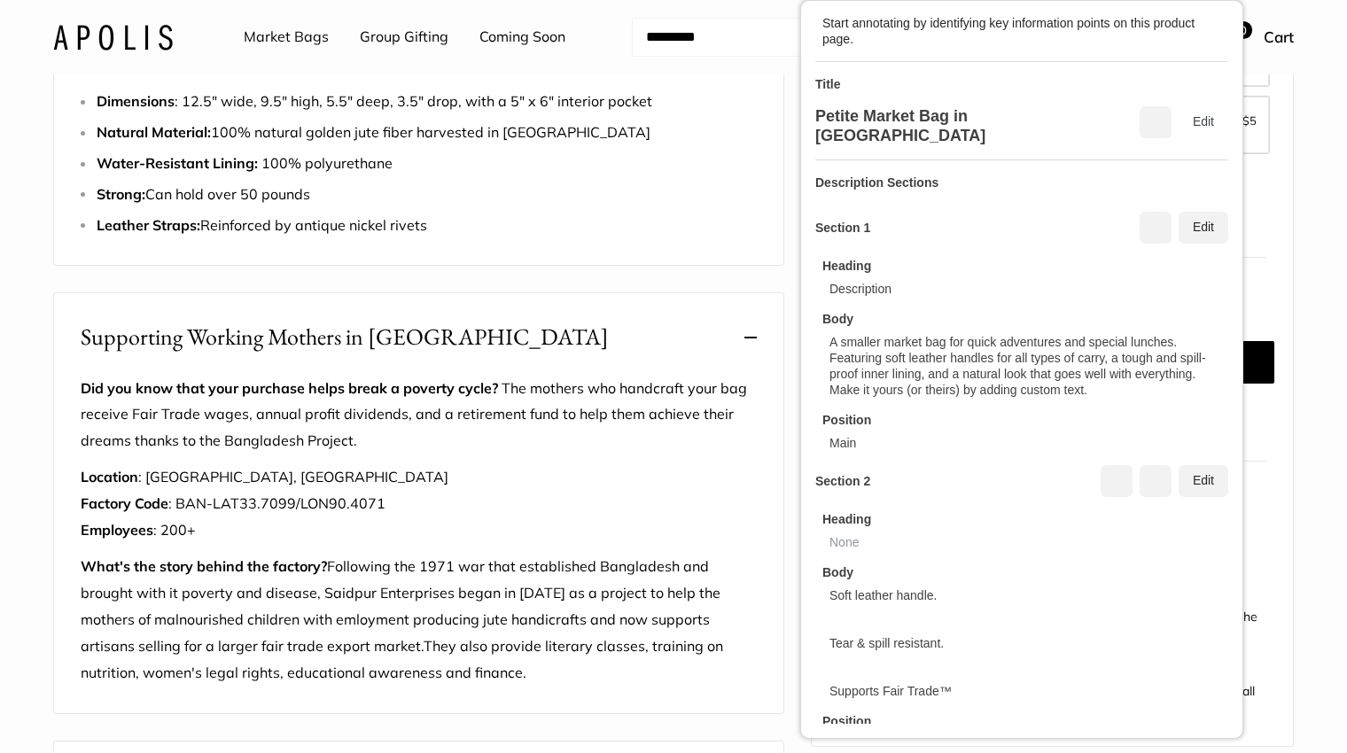
click at [352, 354] on span "Supporting Working Mothers in [GEOGRAPHIC_DATA]" at bounding box center [345, 337] width 528 height 35
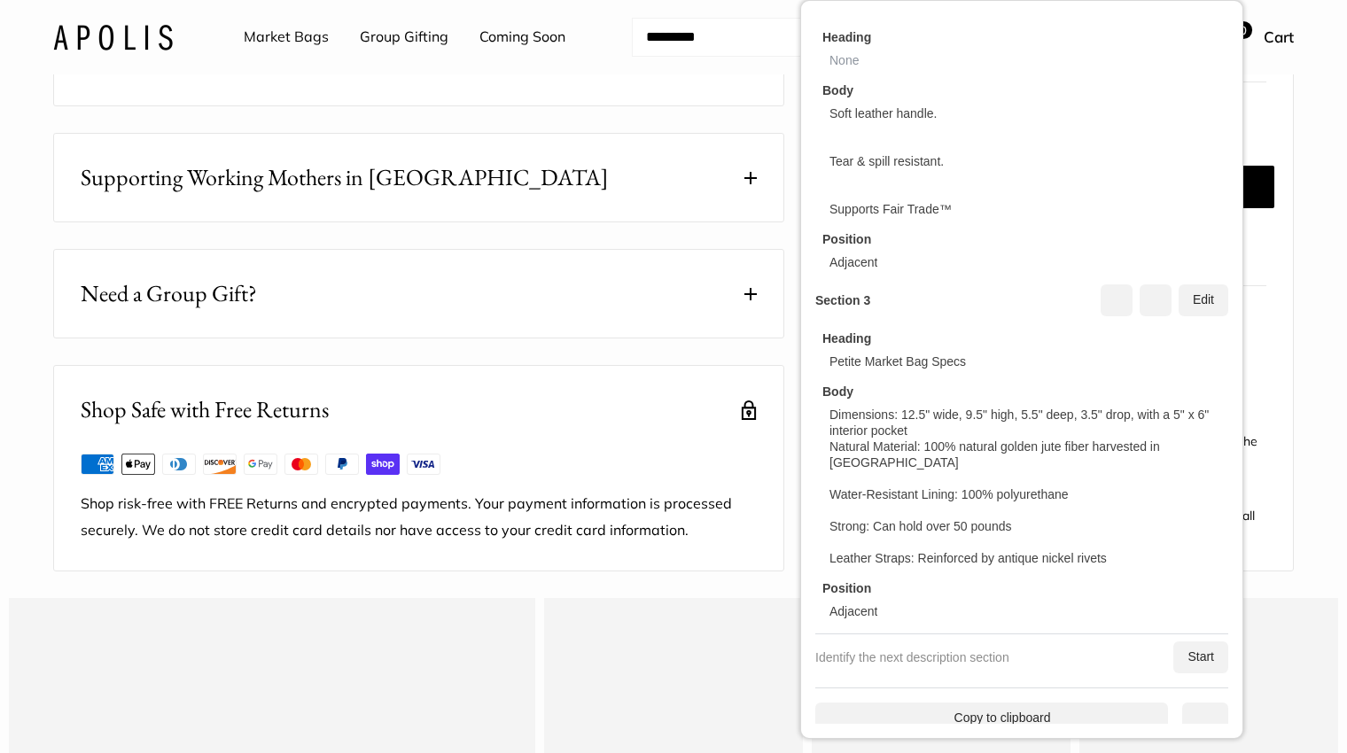
scroll to position [1329, 0]
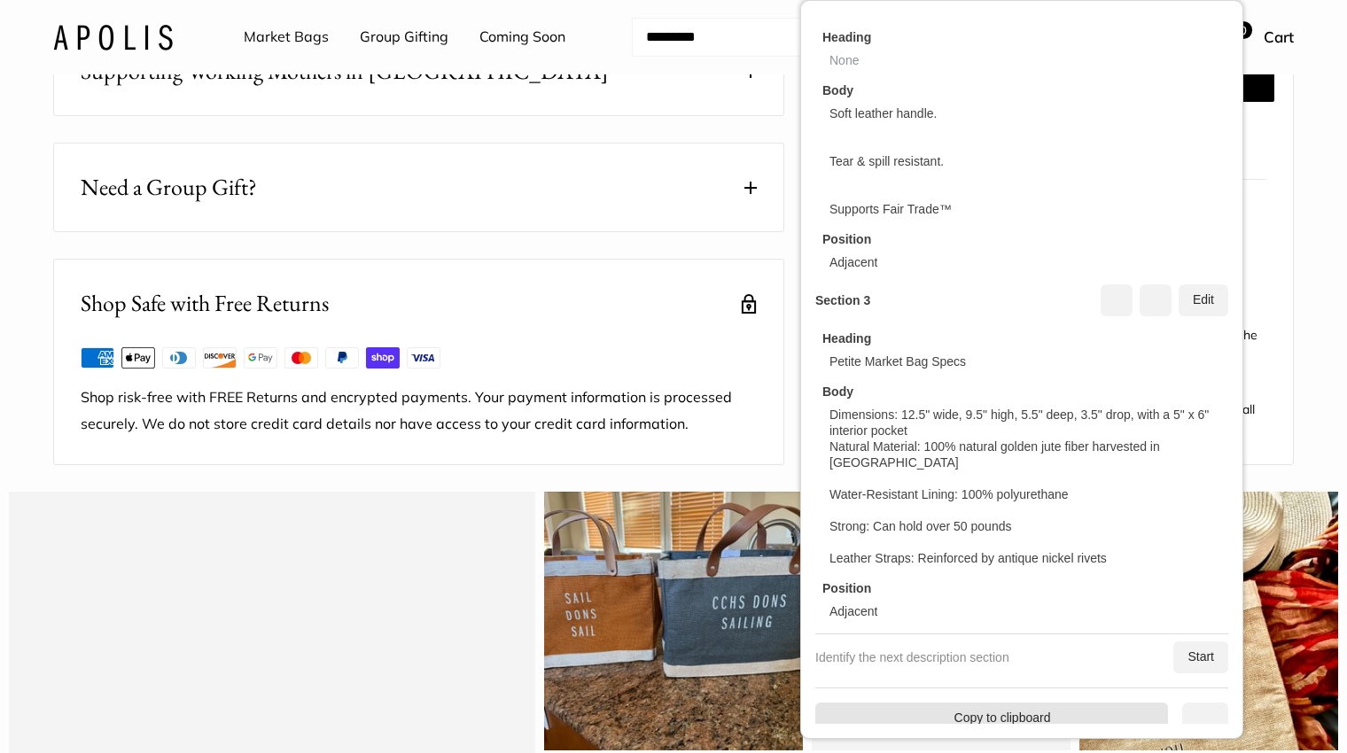
click at [1066, 706] on div "Copy to clipboard" at bounding box center [991, 719] width 353 height 32
